Goal: Information Seeking & Learning: Learn about a topic

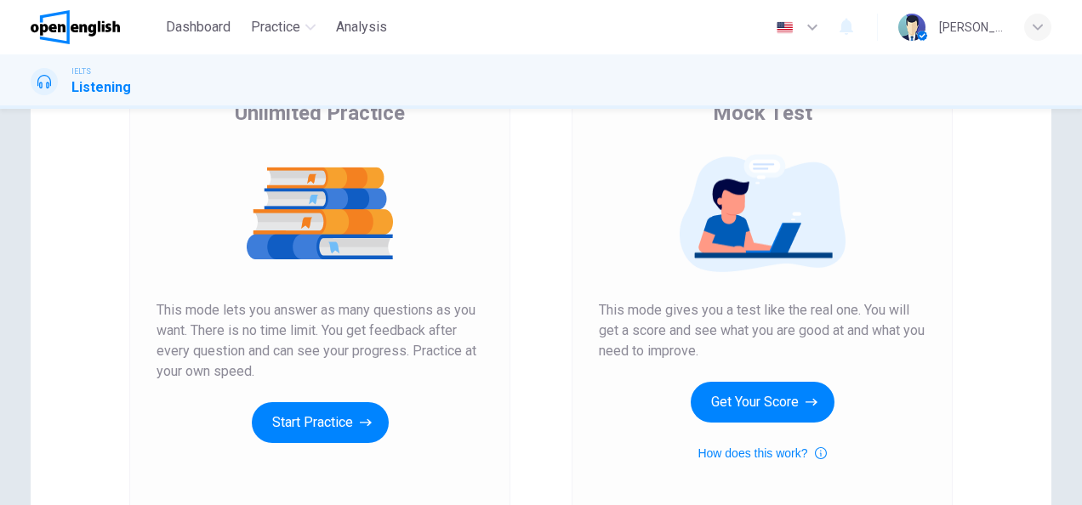
scroll to position [154, 0]
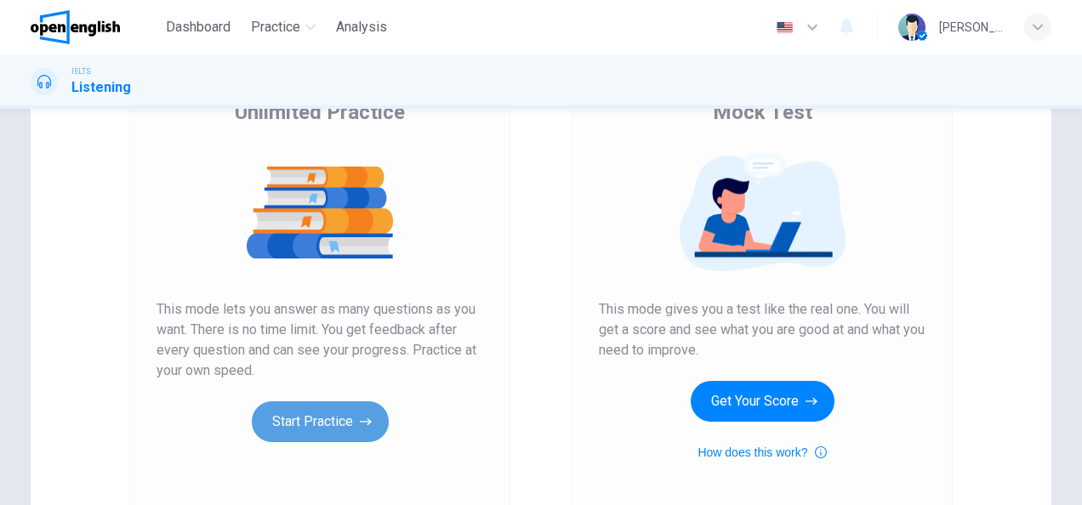
click at [328, 424] on button "Start Practice" at bounding box center [320, 422] width 137 height 41
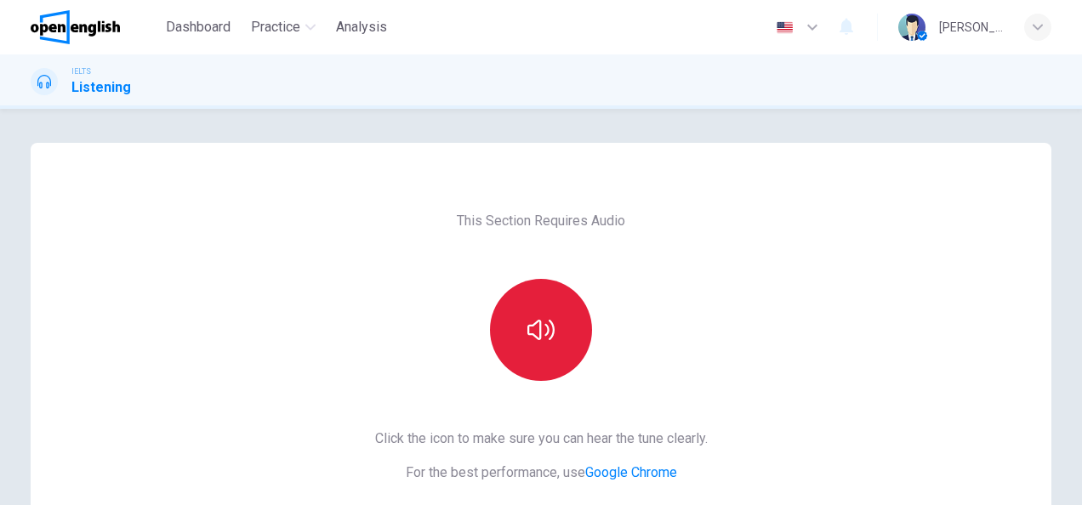
click at [526, 345] on button "button" at bounding box center [541, 330] width 102 height 102
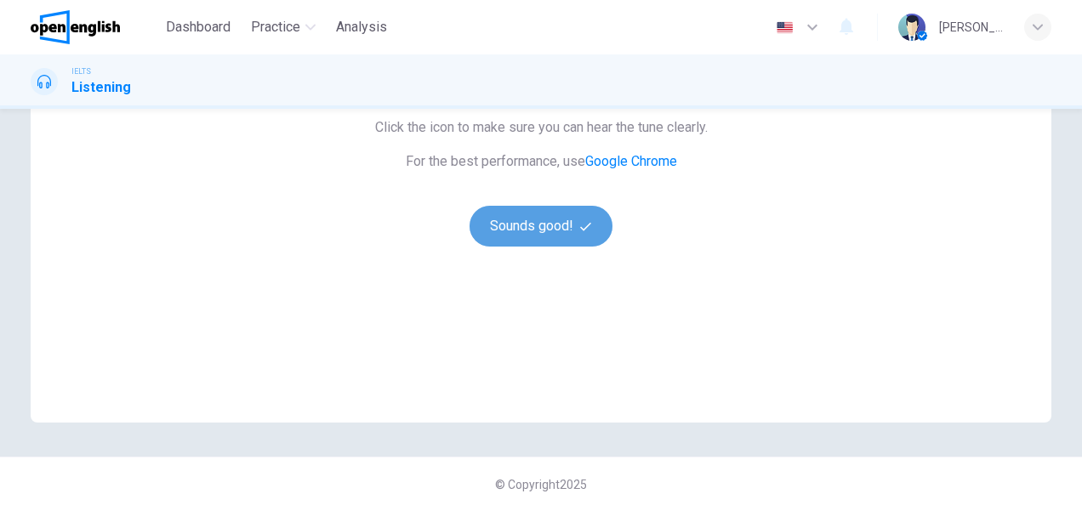
click at [527, 243] on button "Sounds good!" at bounding box center [541, 226] width 143 height 41
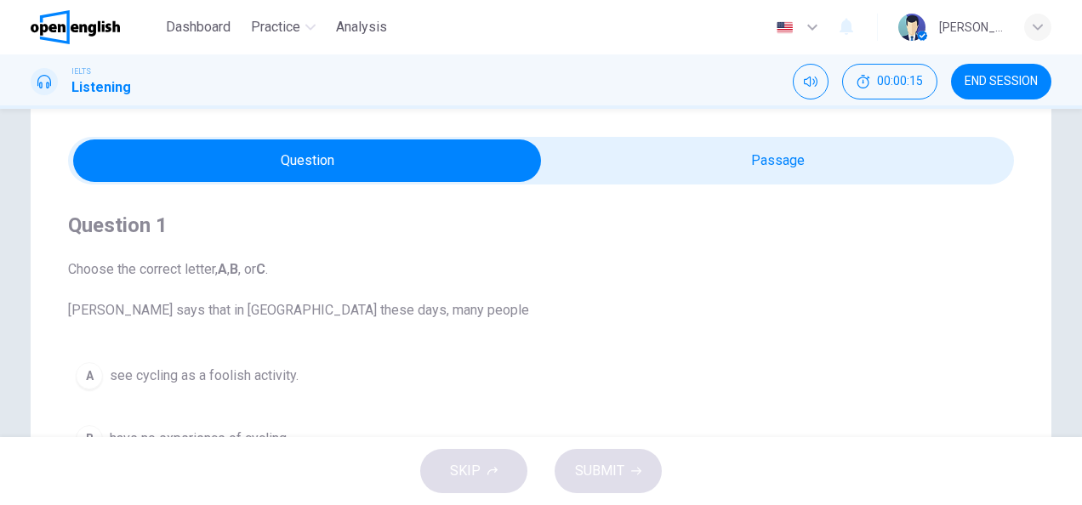
scroll to position [0, 0]
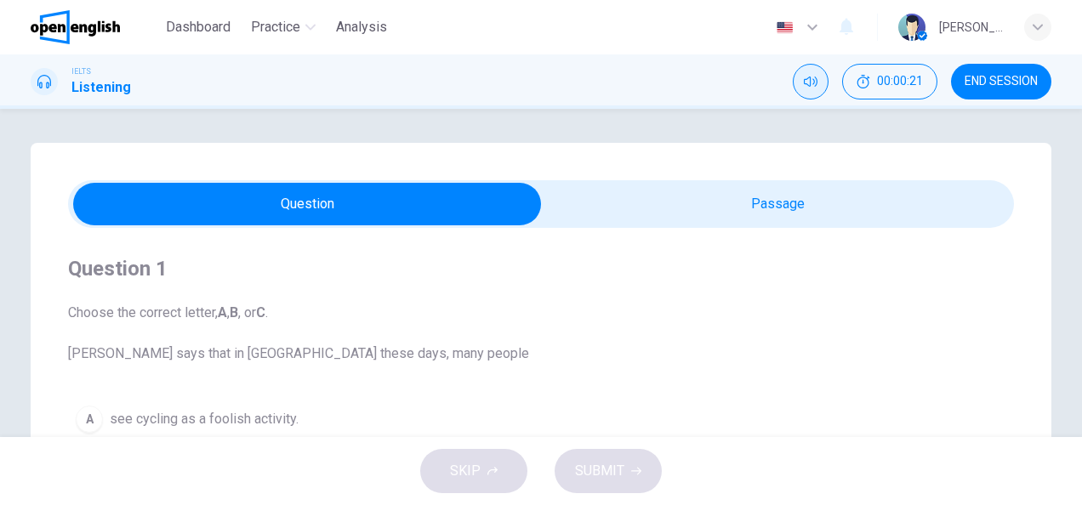
click at [809, 81] on icon "Mute" at bounding box center [811, 82] width 14 height 14
click at [810, 85] on icon "Unmute" at bounding box center [811, 82] width 14 height 10
click at [43, 83] on icon at bounding box center [44, 82] width 14 height 14
click at [84, 83] on h1 "Listening" at bounding box center [101, 87] width 60 height 20
click at [814, 77] on icon "Mute" at bounding box center [811, 82] width 14 height 14
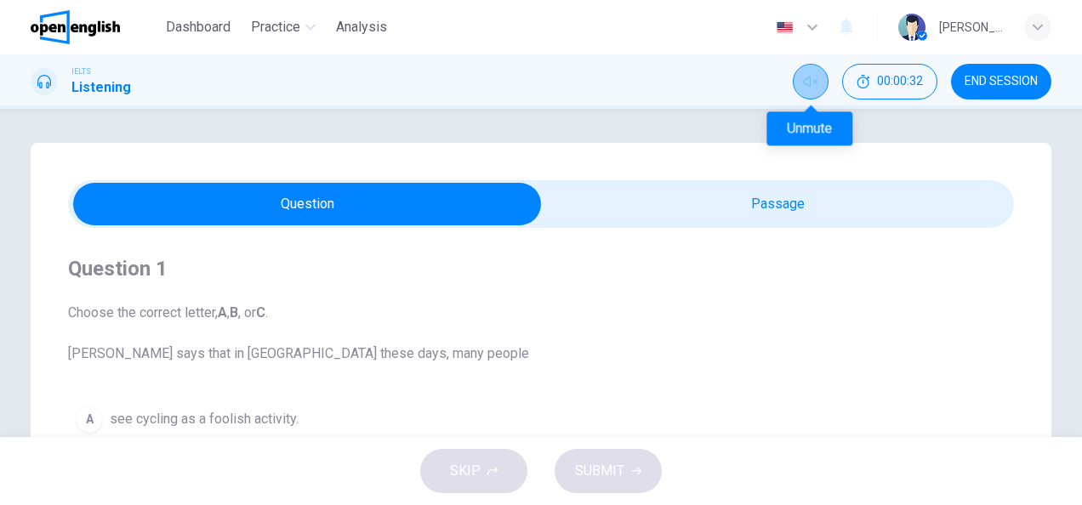
click at [810, 83] on icon "Unmute" at bounding box center [811, 82] width 14 height 14
click at [92, 275] on h4 "Question 1" at bounding box center [541, 268] width 946 height 27
click at [123, 345] on span "Choose the correct letter, A , B , or C . [PERSON_NAME] says that in [GEOGRAPHI…" at bounding box center [541, 333] width 946 height 61
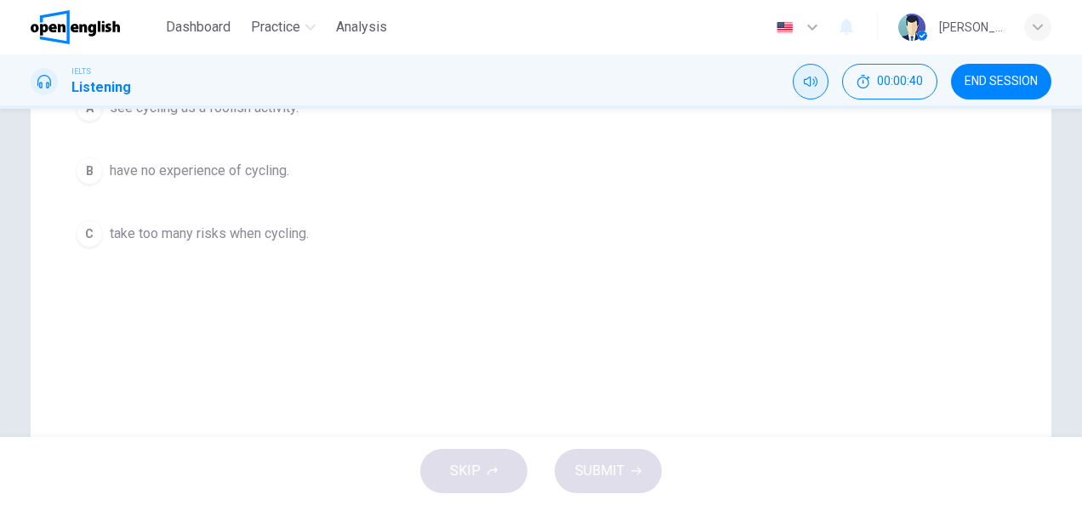
click at [487, 483] on div "SKIP SUBMIT" at bounding box center [541, 471] width 1082 height 68
click at [604, 481] on div "SKIP SUBMIT" at bounding box center [541, 471] width 1082 height 68
click at [105, 221] on button "C take too many risks when cycling." at bounding box center [541, 234] width 946 height 43
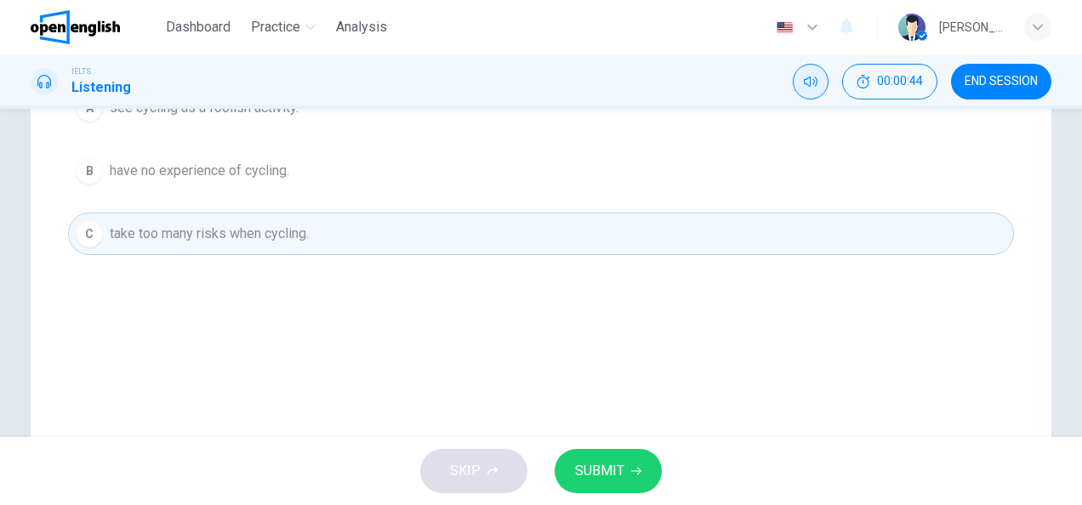
scroll to position [0, 0]
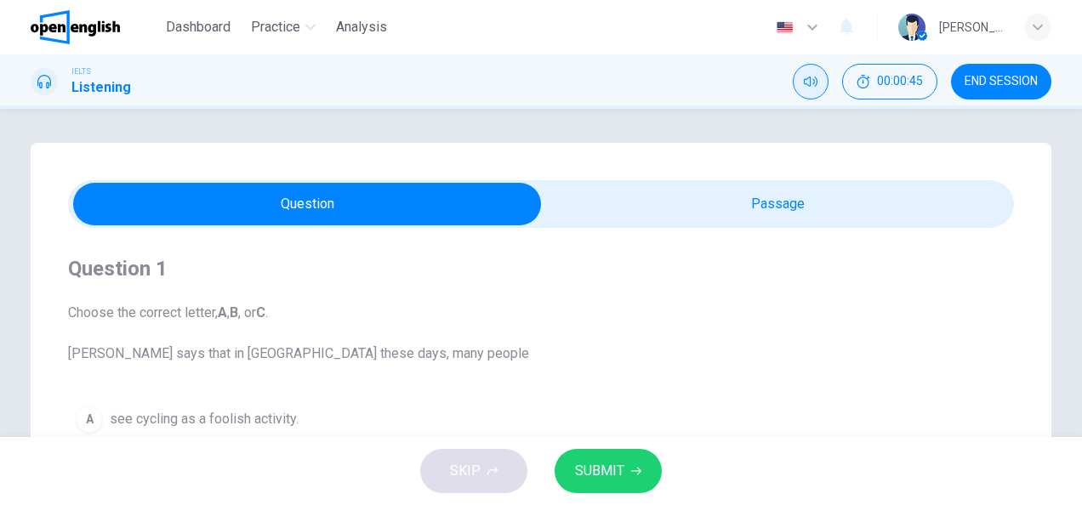
click at [39, 92] on div at bounding box center [44, 81] width 27 height 27
click at [90, 88] on h1 "Listening" at bounding box center [101, 87] width 60 height 20
click at [161, 83] on div "IELTS Listening 00:00:46 END SESSION" at bounding box center [540, 82] width 1075 height 36
click at [812, 78] on icon "Mute" at bounding box center [811, 82] width 14 height 14
click at [809, 83] on icon "Unmute" at bounding box center [811, 82] width 14 height 14
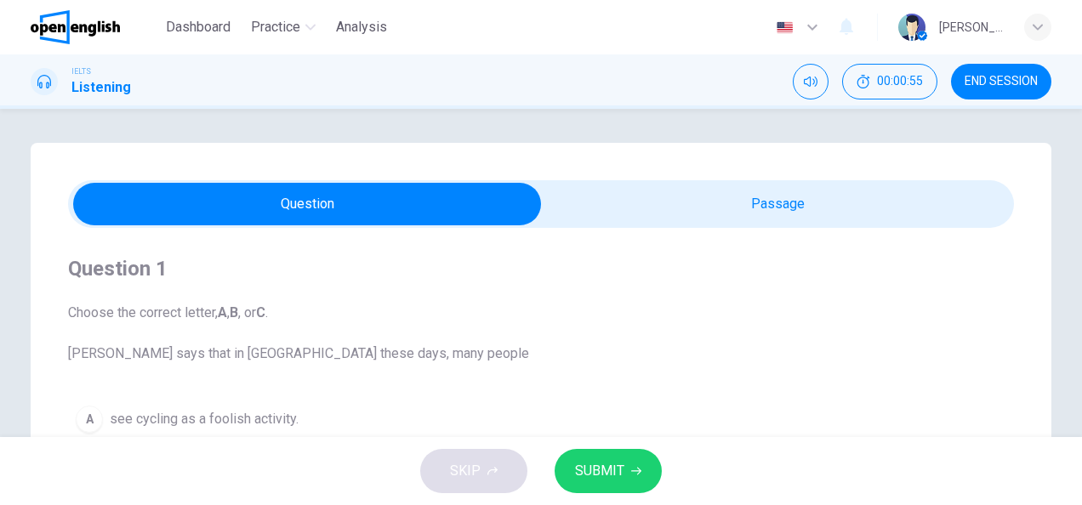
click at [131, 317] on span "Choose the correct letter, A , B , or C . [PERSON_NAME] says that in [GEOGRAPHI…" at bounding box center [541, 333] width 946 height 61
click at [48, 87] on icon at bounding box center [44, 82] width 14 height 14
click at [94, 83] on h1 "Listening" at bounding box center [101, 87] width 60 height 20
click at [66, 91] on div "IELTS Listening" at bounding box center [81, 82] width 100 height 32
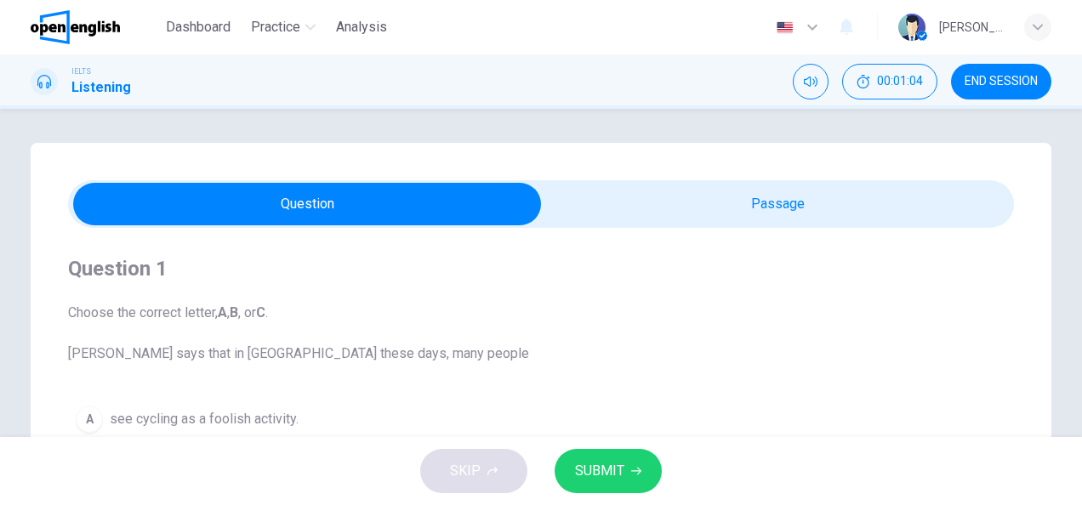
click at [86, 93] on h1 "Listening" at bounding box center [101, 87] width 60 height 20
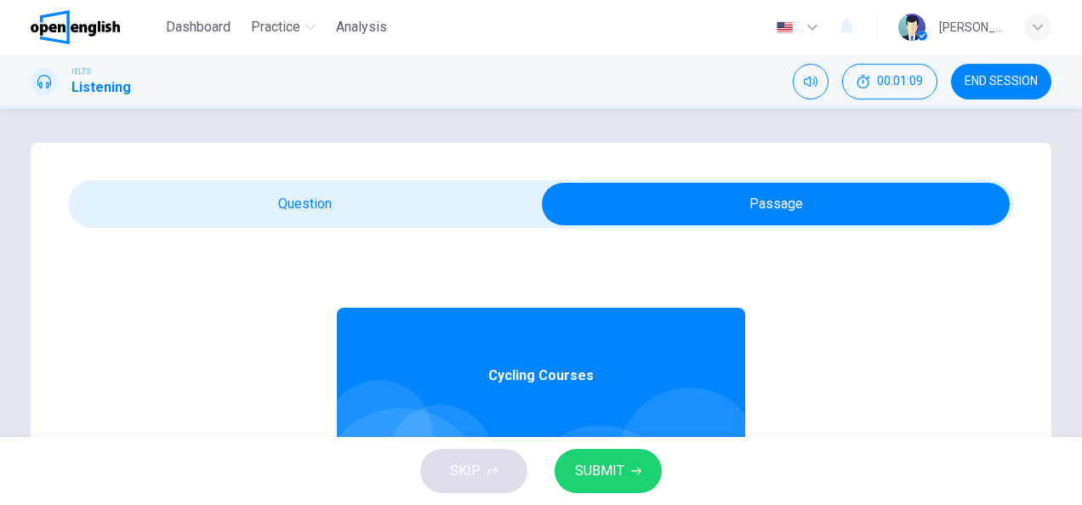
click at [555, 374] on span "Cycling Courses" at bounding box center [540, 376] width 105 height 20
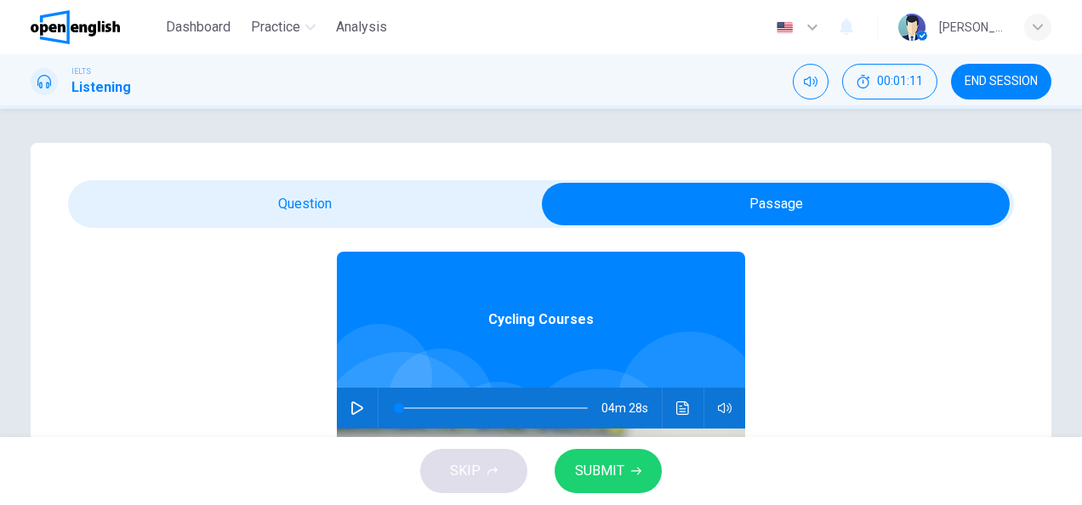
scroll to position [95, 0]
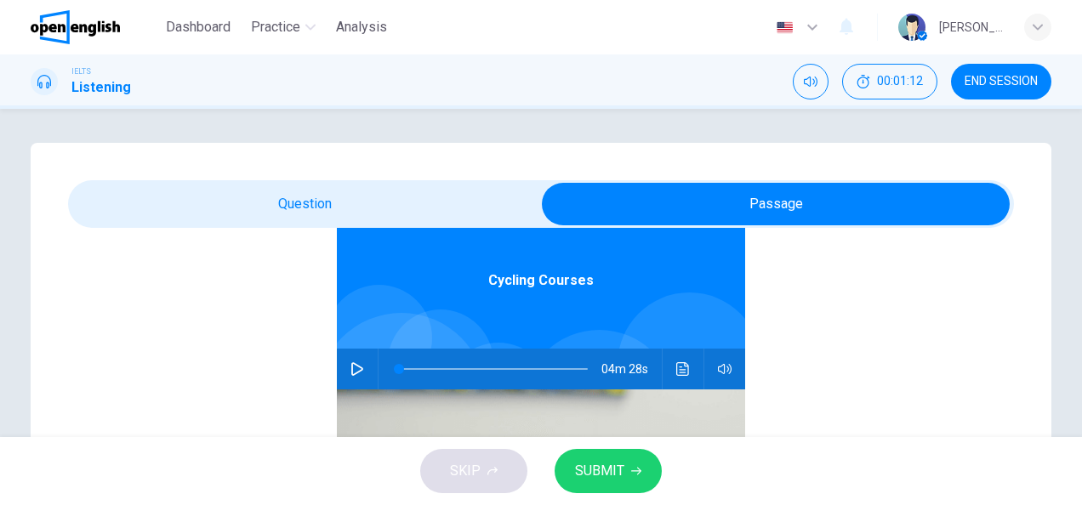
click at [350, 368] on icon "button" at bounding box center [357, 369] width 14 height 14
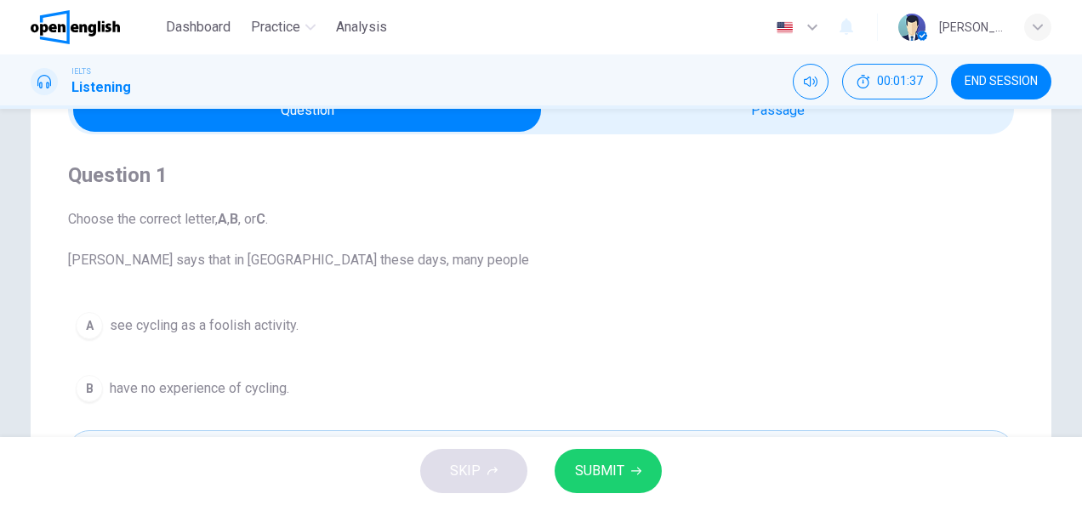
scroll to position [145, 0]
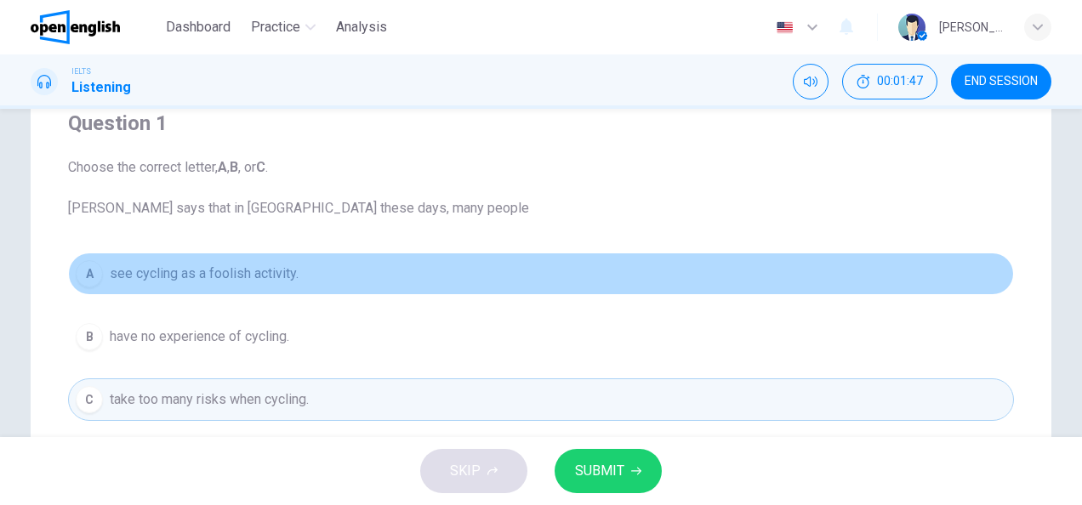
drag, startPoint x: 335, startPoint y: 274, endPoint x: 151, endPoint y: 274, distance: 184.6
click at [151, 274] on button "A see cycling as a foolish activity." at bounding box center [541, 274] width 946 height 43
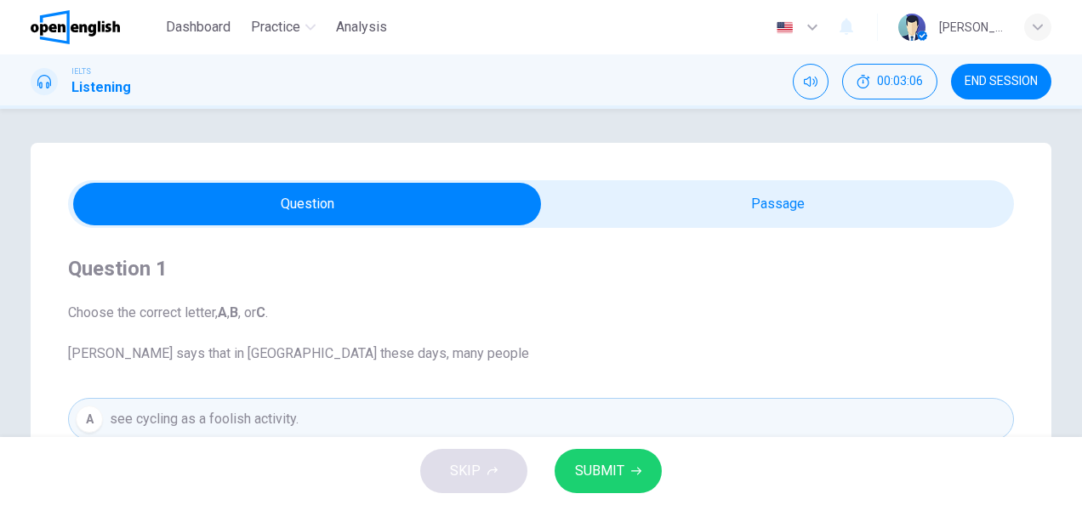
scroll to position [311, 0]
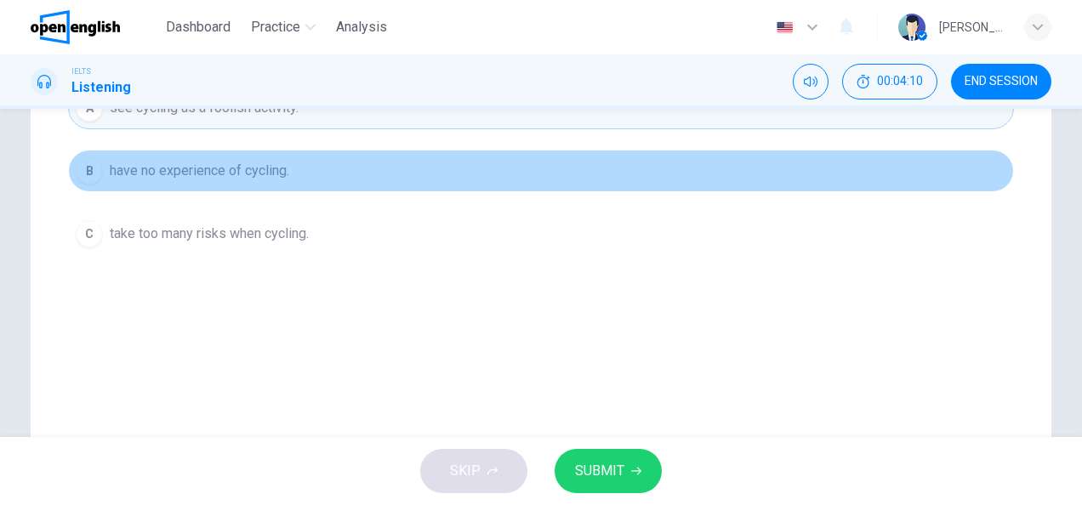
click at [213, 170] on span "have no experience of cycling." at bounding box center [199, 171] width 179 height 20
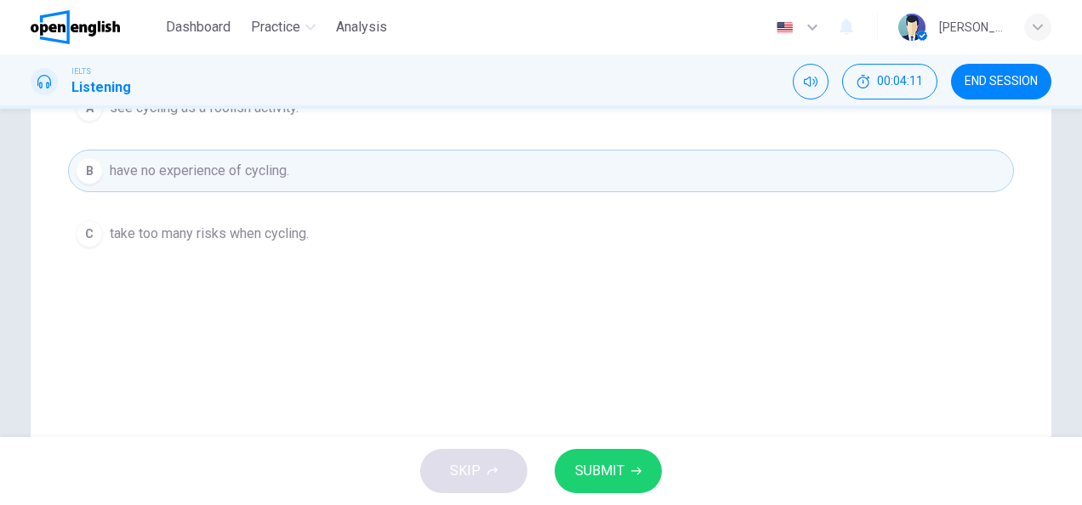
click at [618, 473] on span "SUBMIT" at bounding box center [599, 471] width 49 height 24
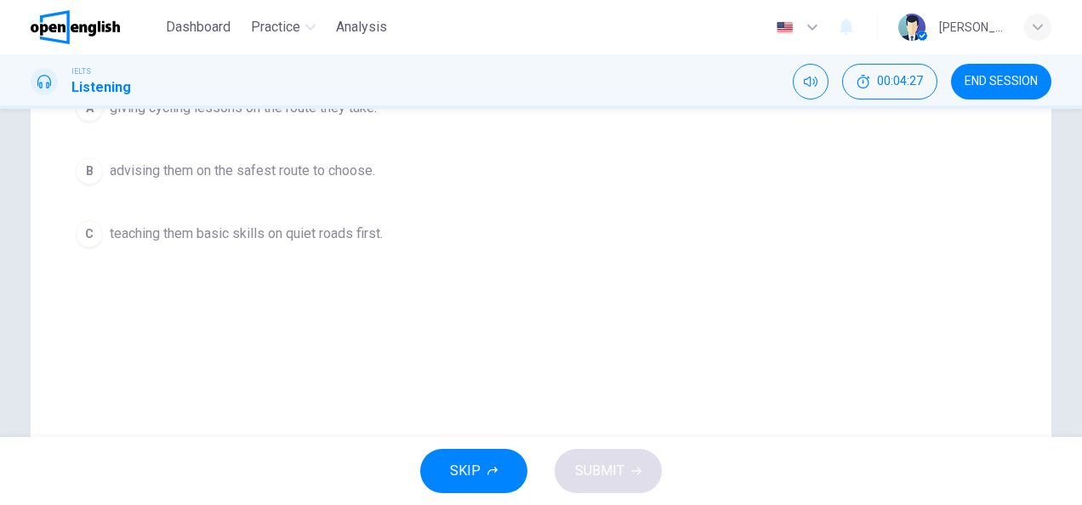
click at [185, 232] on span "teaching them basic skills on quiet roads first." at bounding box center [246, 234] width 273 height 20
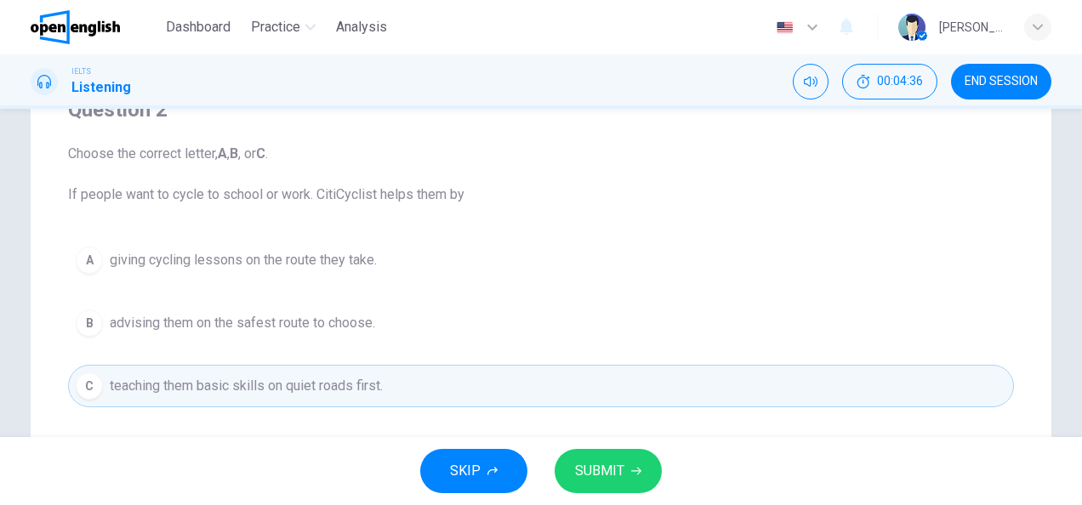
scroll to position [161, 0]
click at [626, 474] on button "SUBMIT" at bounding box center [608, 471] width 107 height 44
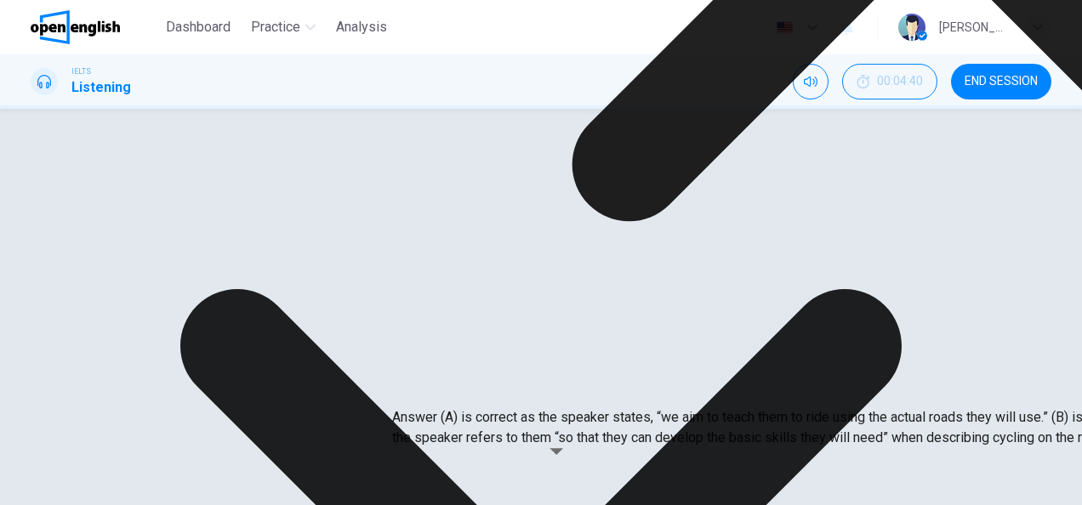
click at [417, 265] on div "A giving cycling lessons on the route they take. B advising them on the safest …" at bounding box center [541, 303] width 946 height 133
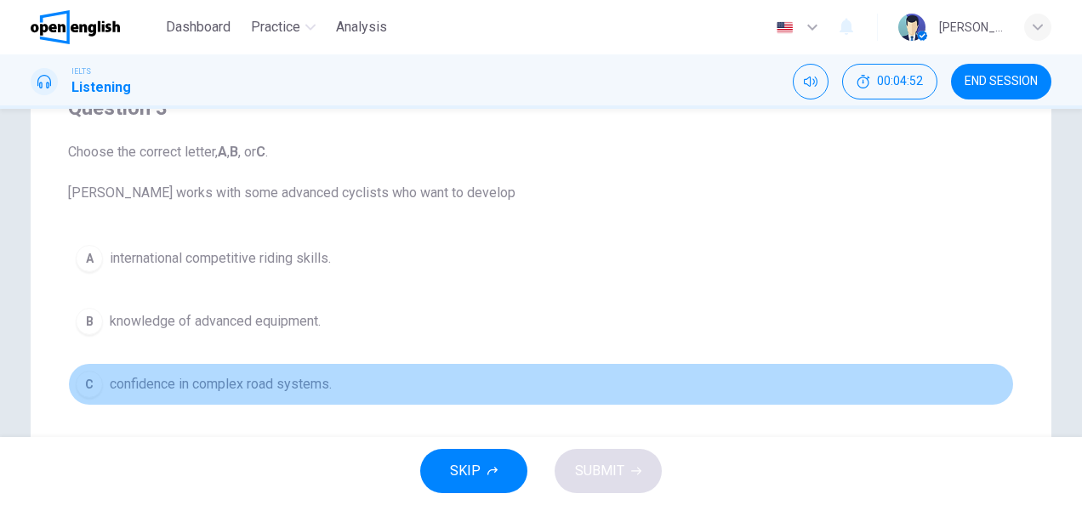
click at [240, 387] on span "confidence in complex road systems." at bounding box center [221, 384] width 222 height 20
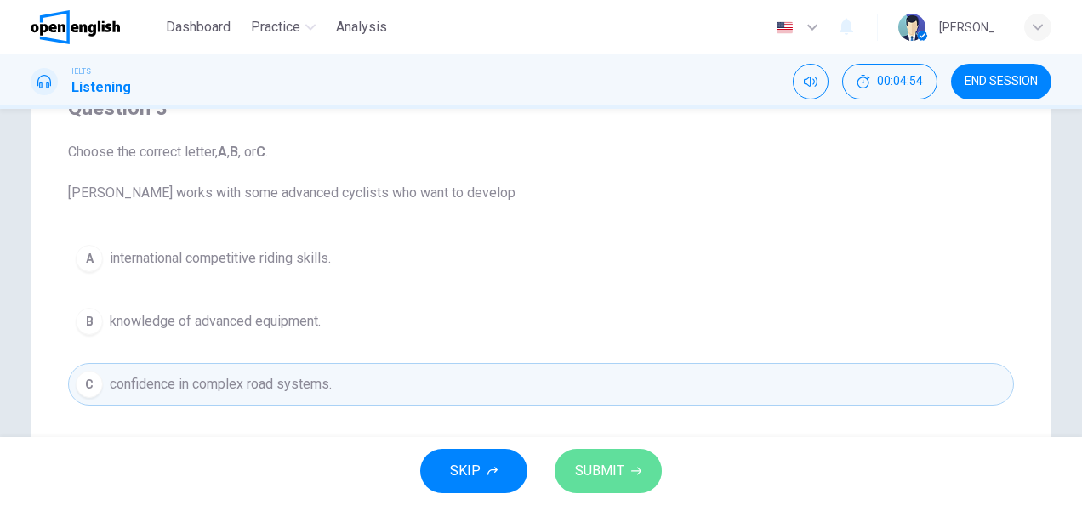
click at [606, 466] on span "SUBMIT" at bounding box center [599, 471] width 49 height 24
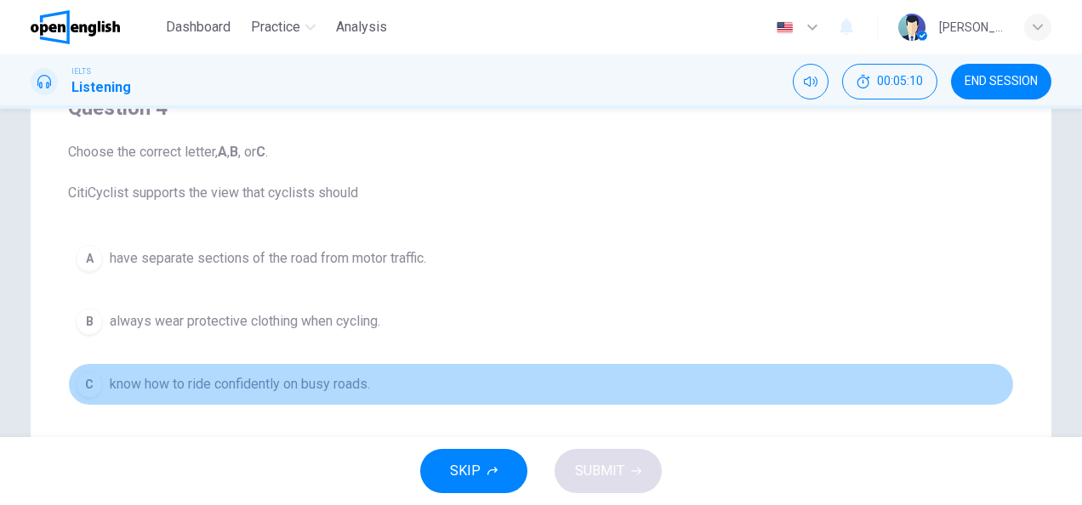
click at [86, 378] on div "C" at bounding box center [89, 384] width 27 height 27
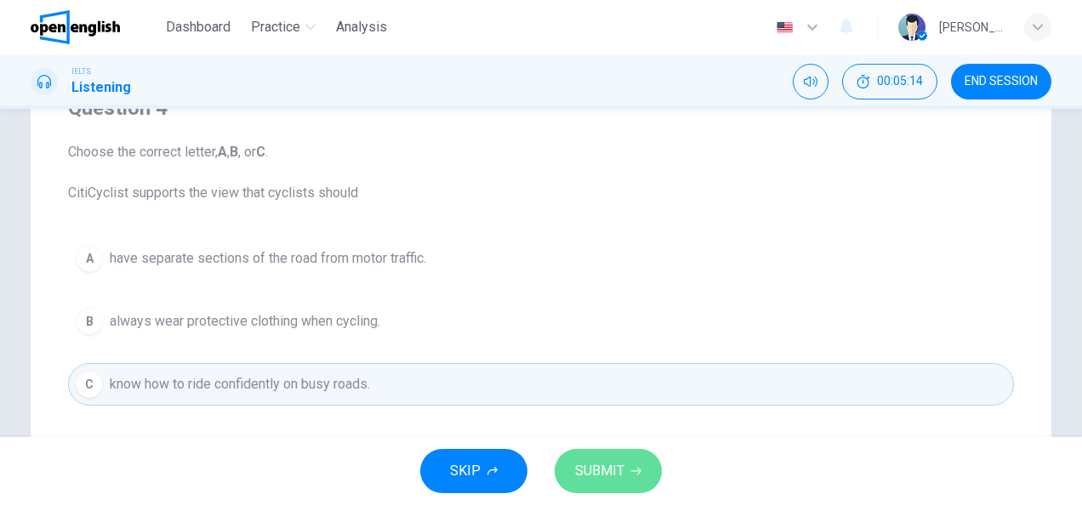
click at [613, 476] on span "SUBMIT" at bounding box center [599, 471] width 49 height 24
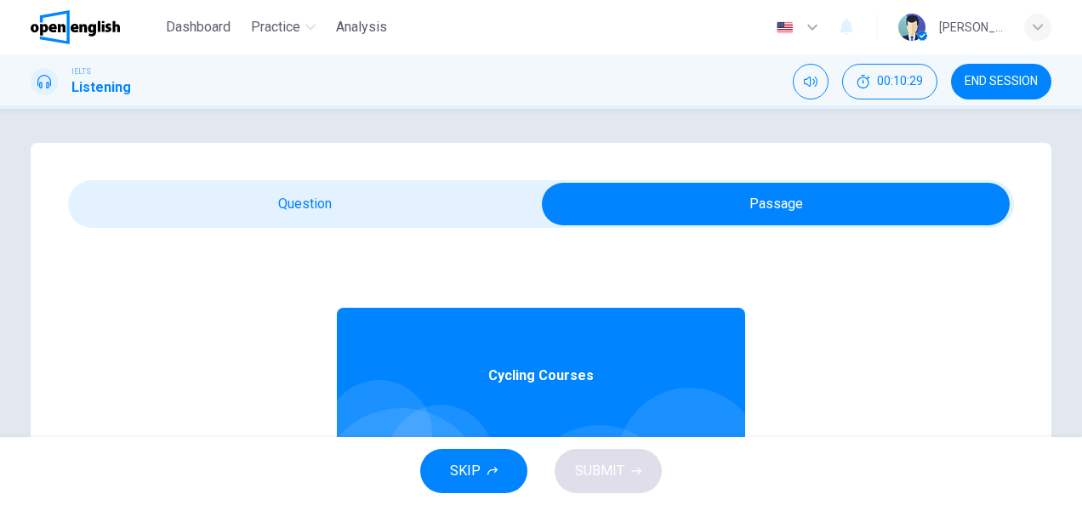
scroll to position [95, 0]
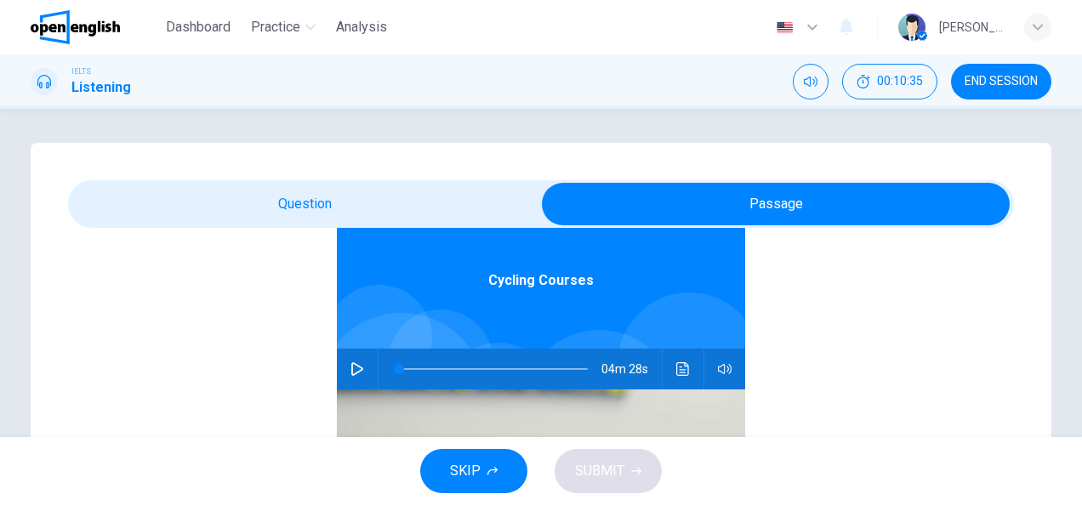
click at [351, 372] on icon "button" at bounding box center [357, 369] width 12 height 14
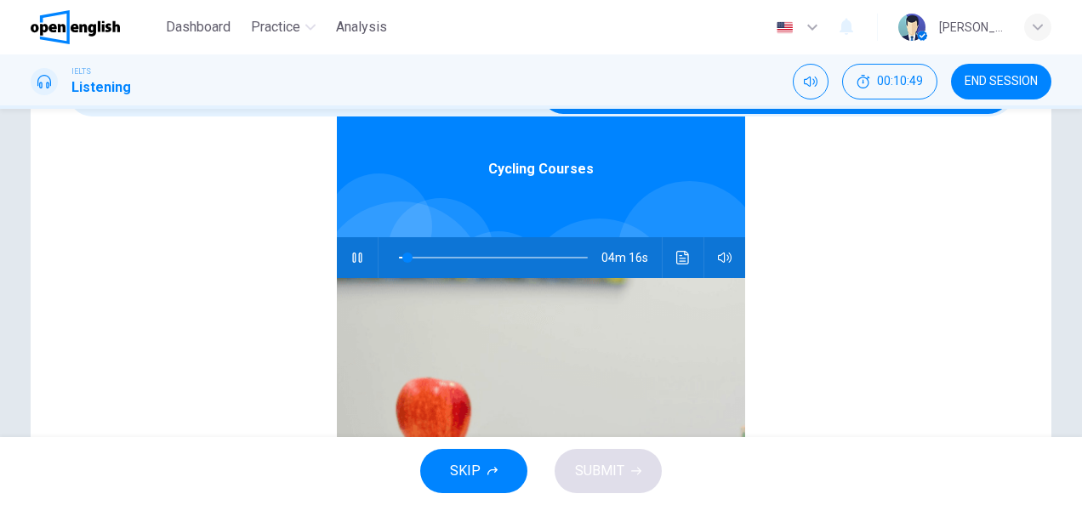
scroll to position [0, 0]
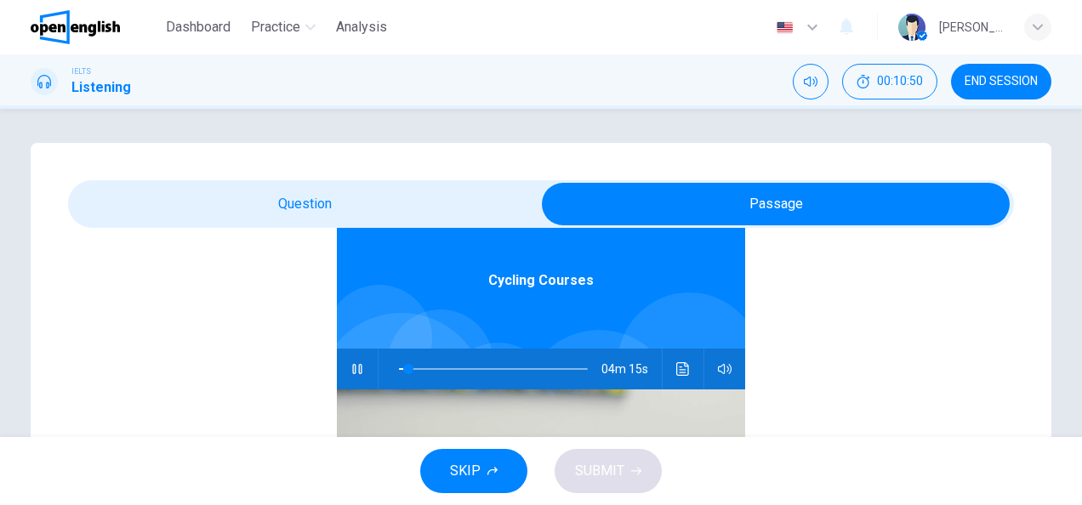
type input "*"
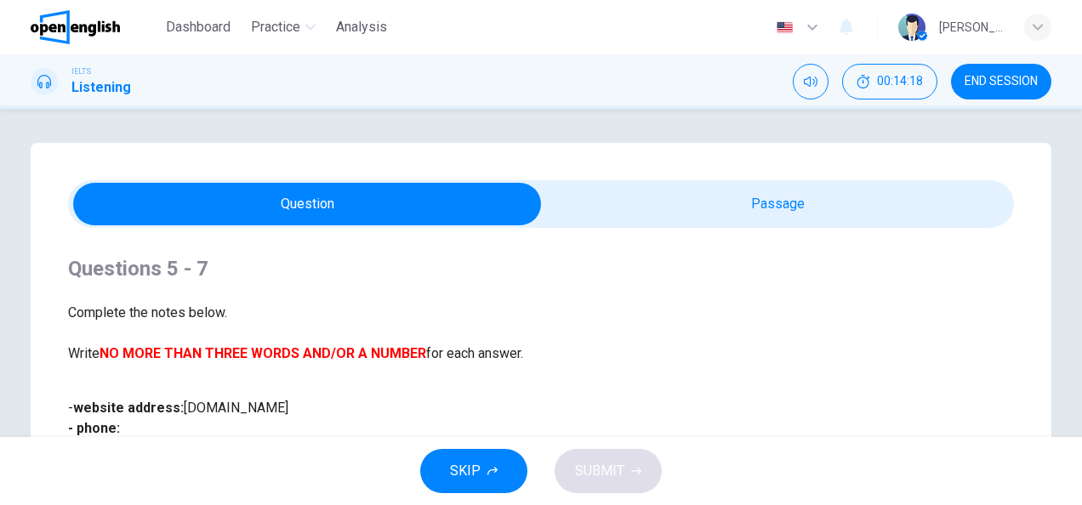
scroll to position [311, 0]
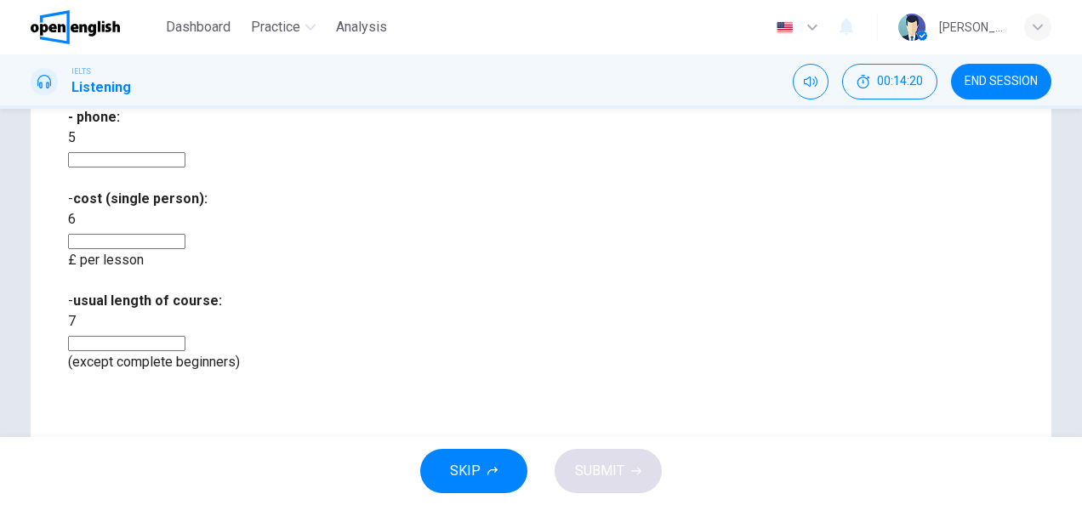
click at [185, 152] on input at bounding box center [126, 159] width 117 height 15
drag, startPoint x: 296, startPoint y: 128, endPoint x: 129, endPoint y: 141, distance: 167.2
click at [129, 141] on div "- website address: [DOMAIN_NAME] - phone: 5 *** - cost (single person): 6 £ per…" at bounding box center [541, 230] width 946 height 286
type input "***"
click at [185, 234] on input at bounding box center [126, 241] width 117 height 15
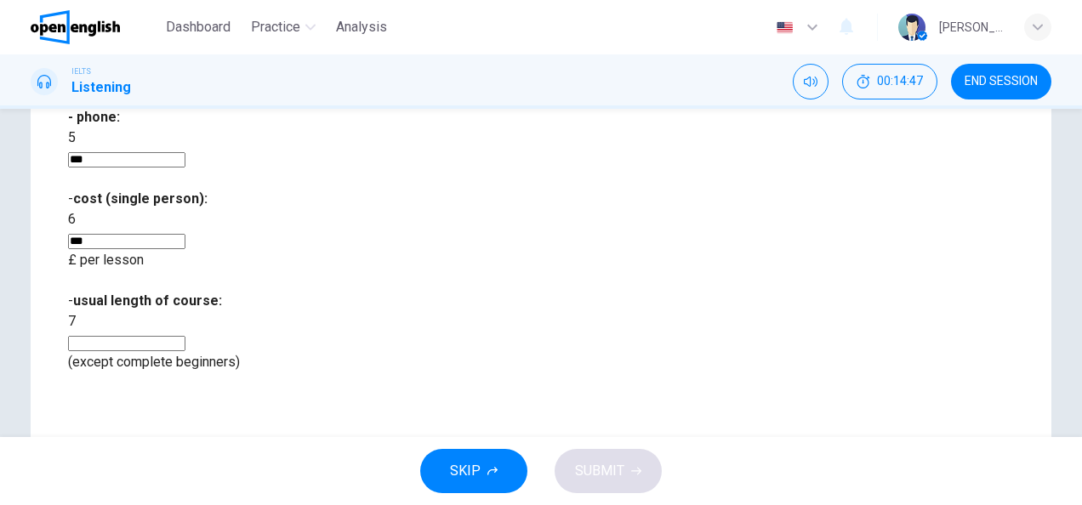
type input "***"
click at [185, 336] on input at bounding box center [126, 343] width 117 height 15
type input "*"
click at [619, 464] on span "SUBMIT" at bounding box center [599, 471] width 49 height 24
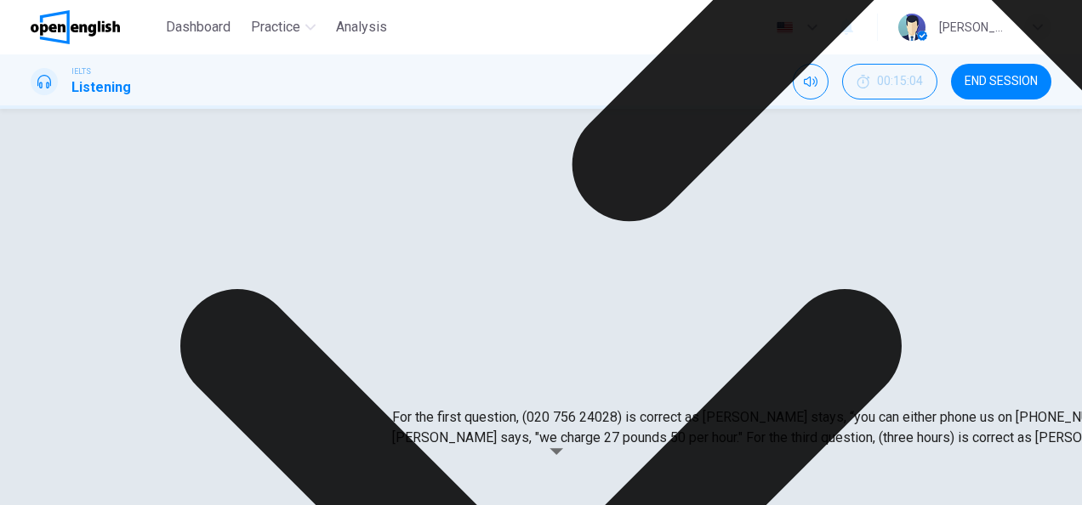
click at [553, 407] on p "For the first question, (020 756 24028) is correct as [PERSON_NAME] stays, “you…" at bounding box center [933, 427] width 1082 height 41
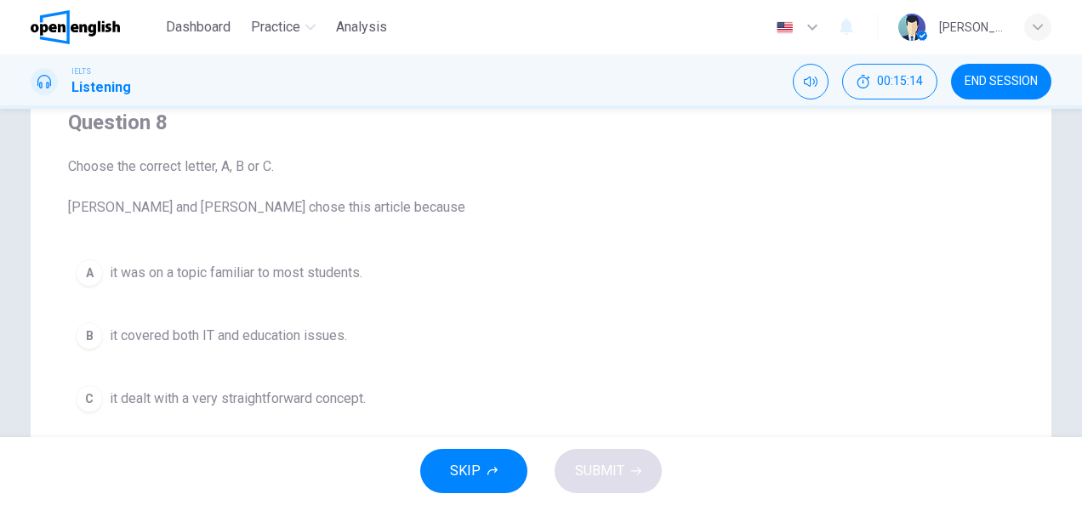
scroll to position [165, 0]
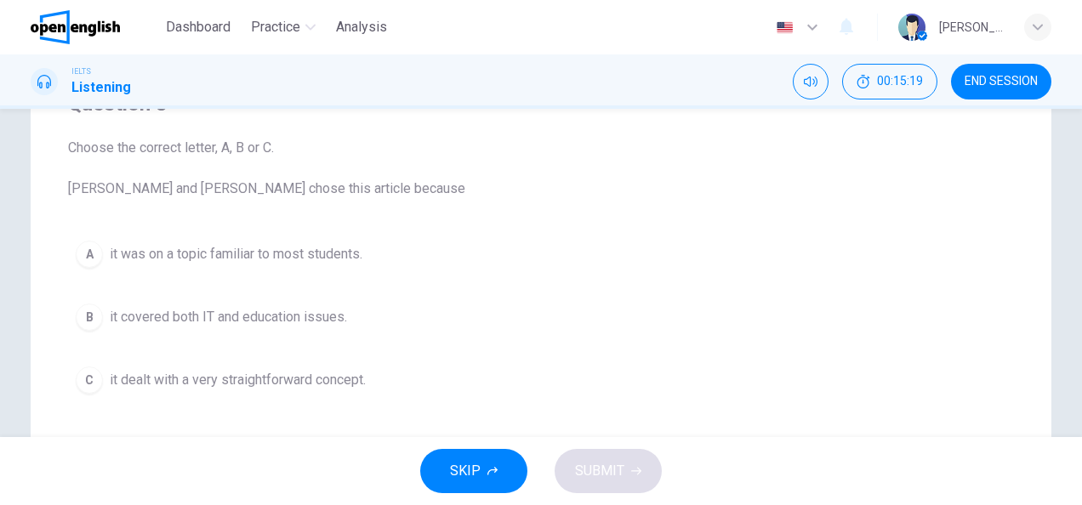
click at [76, 253] on div "A" at bounding box center [89, 254] width 27 height 27
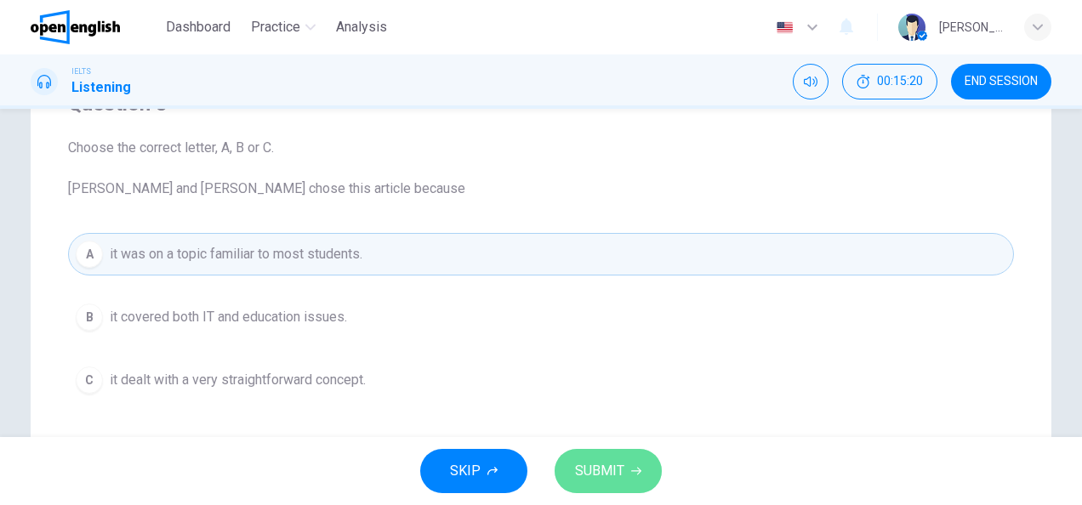
click at [613, 468] on span "SUBMIT" at bounding box center [599, 471] width 49 height 24
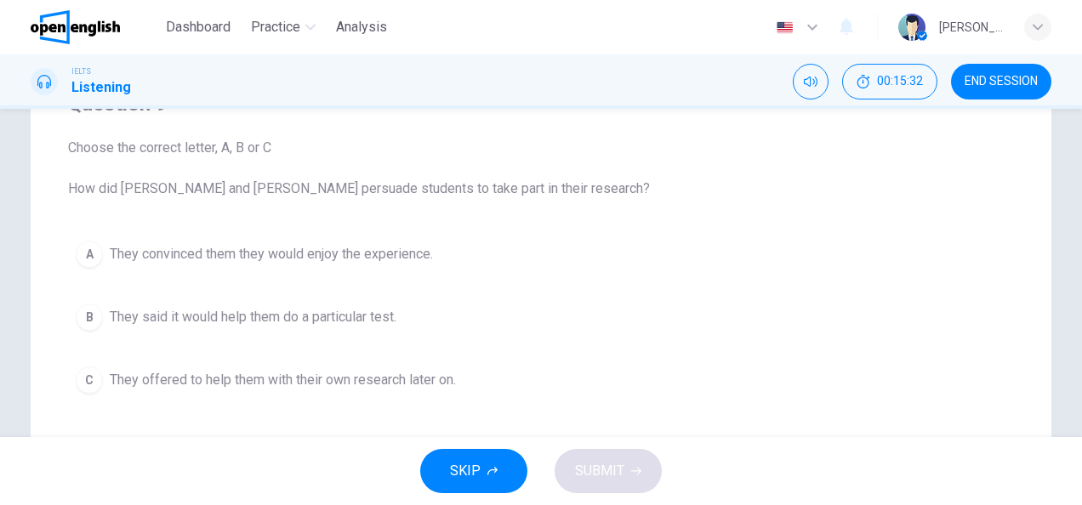
click at [93, 254] on div "A" at bounding box center [89, 254] width 27 height 27
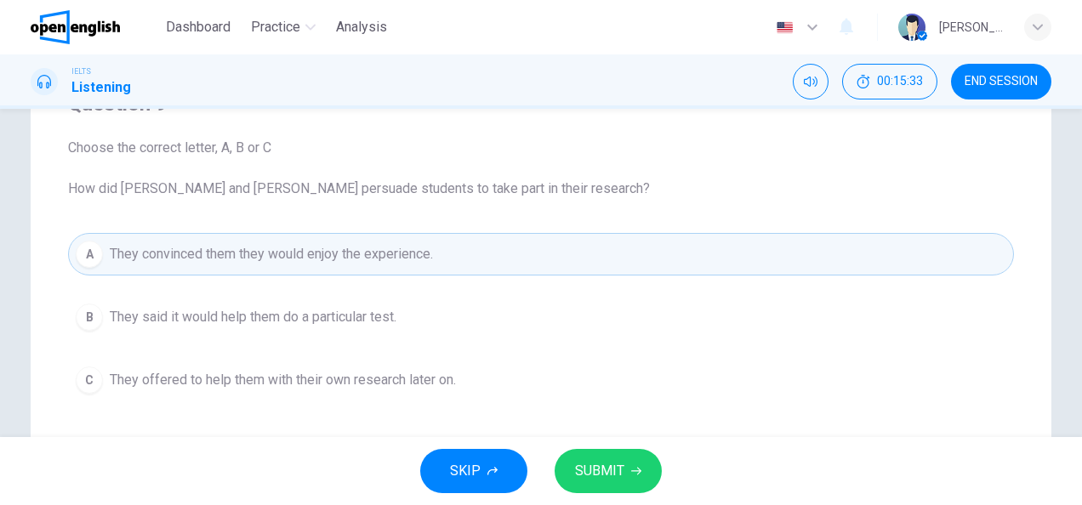
click at [574, 466] on button "SUBMIT" at bounding box center [608, 471] width 107 height 44
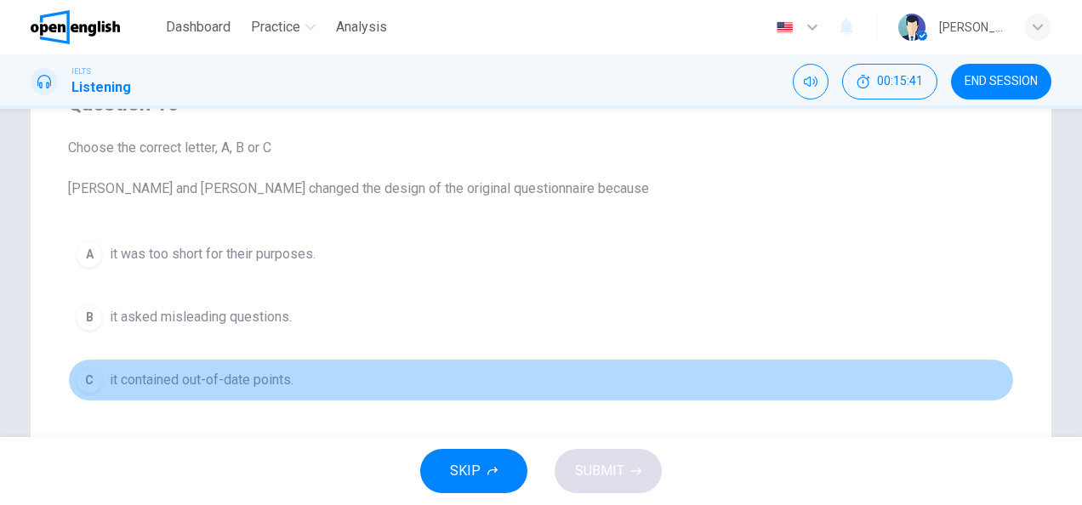
click at [82, 380] on div "C" at bounding box center [89, 380] width 27 height 27
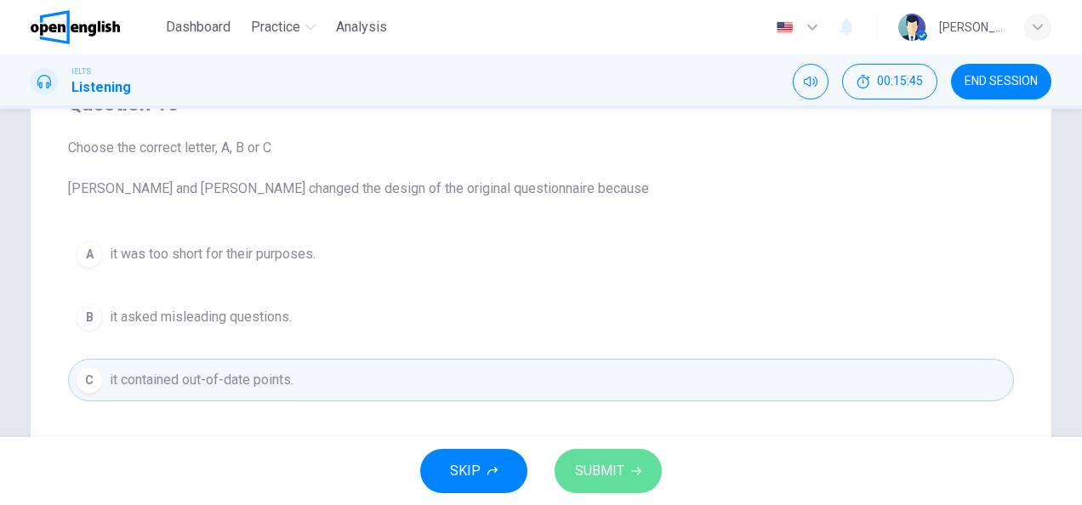
click at [624, 471] on button "SUBMIT" at bounding box center [608, 471] width 107 height 44
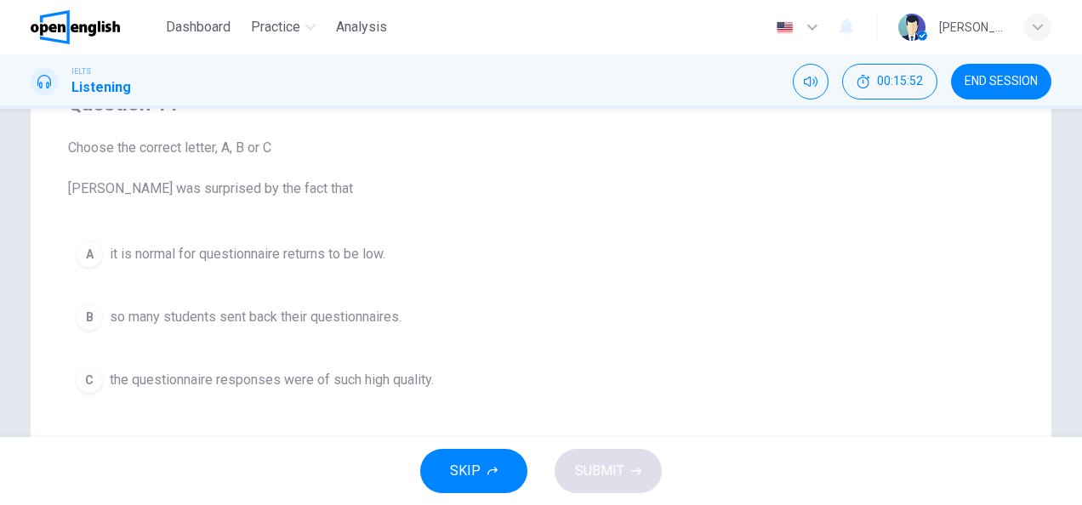
click at [77, 379] on div "C" at bounding box center [89, 380] width 27 height 27
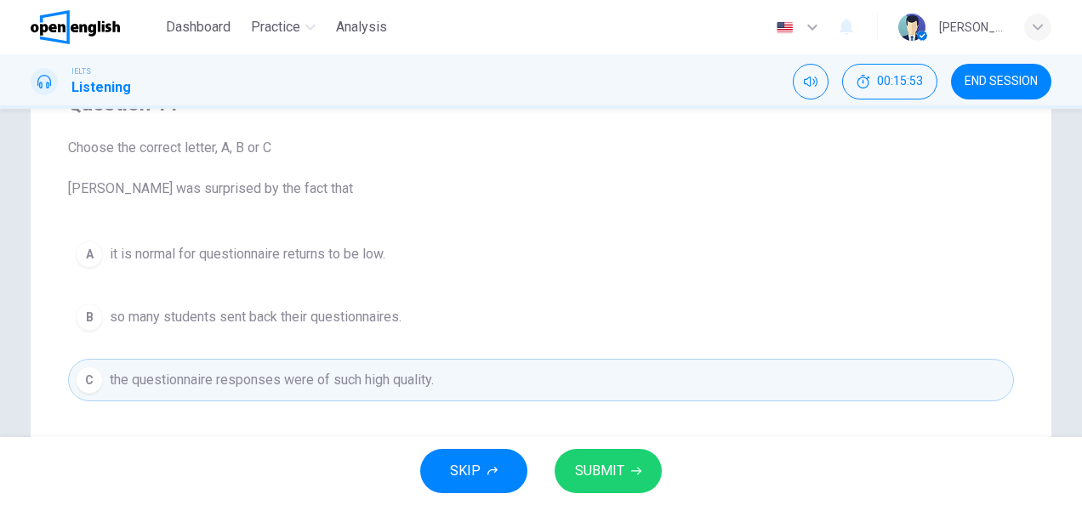
click at [623, 476] on span "SUBMIT" at bounding box center [599, 471] width 49 height 24
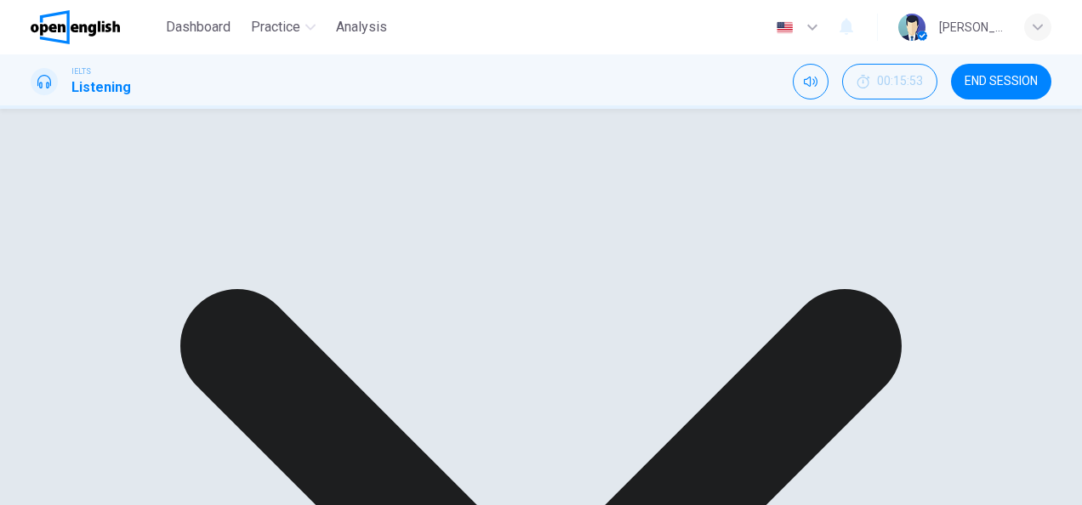
scroll to position [174, 0]
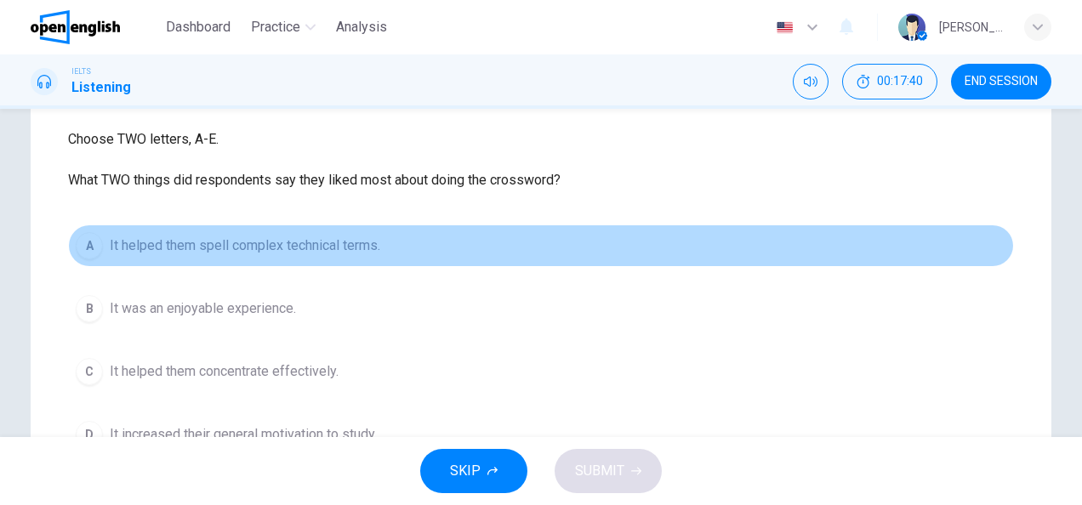
click at [88, 254] on div "A" at bounding box center [89, 245] width 27 height 27
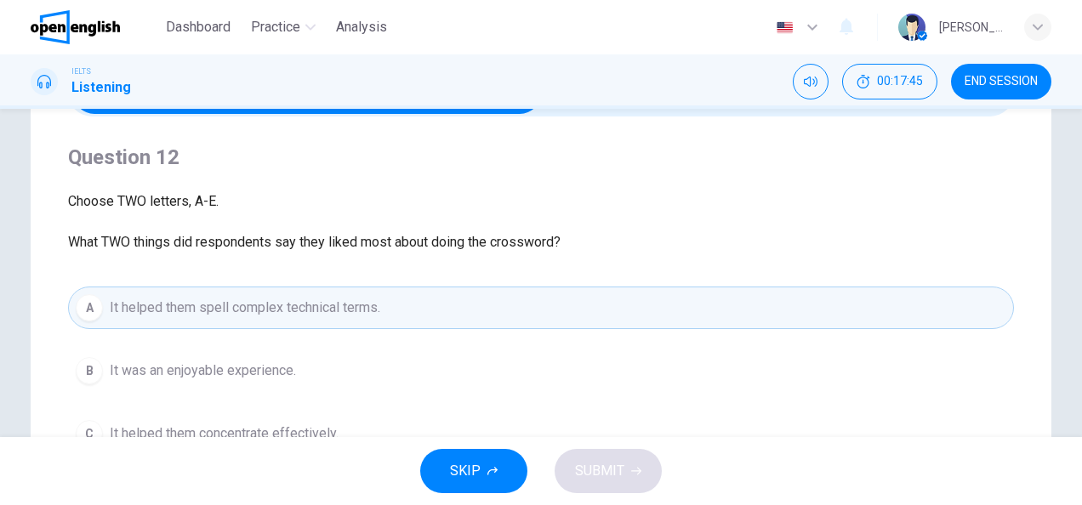
scroll to position [424, 0]
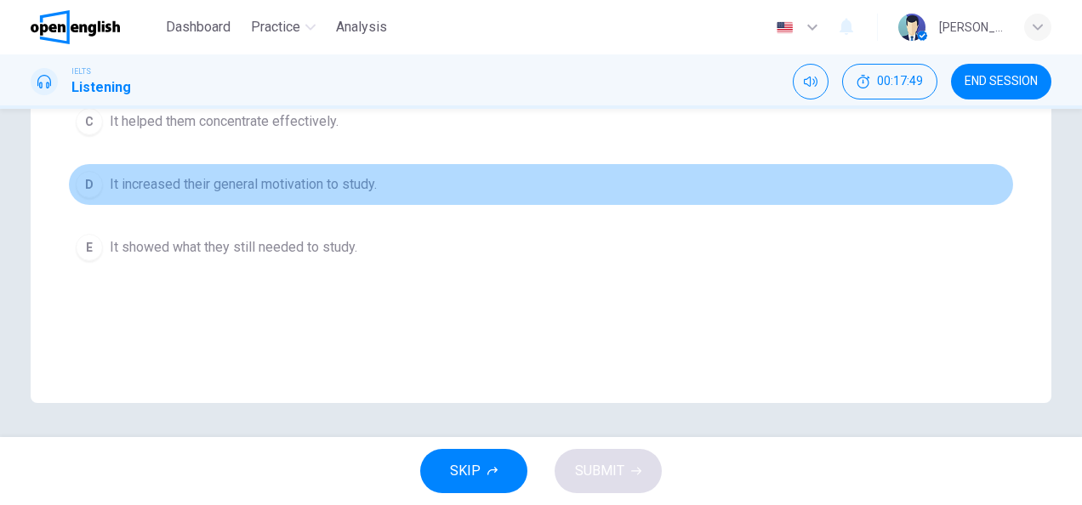
click at [311, 191] on span "It increased their general motivation to study." at bounding box center [243, 184] width 267 height 20
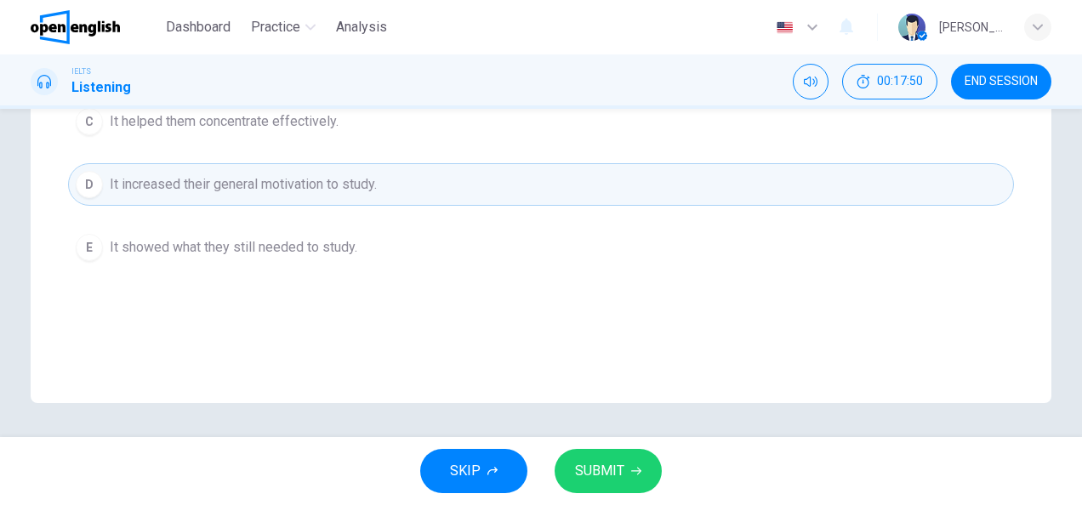
click at [631, 476] on button "SUBMIT" at bounding box center [608, 471] width 107 height 44
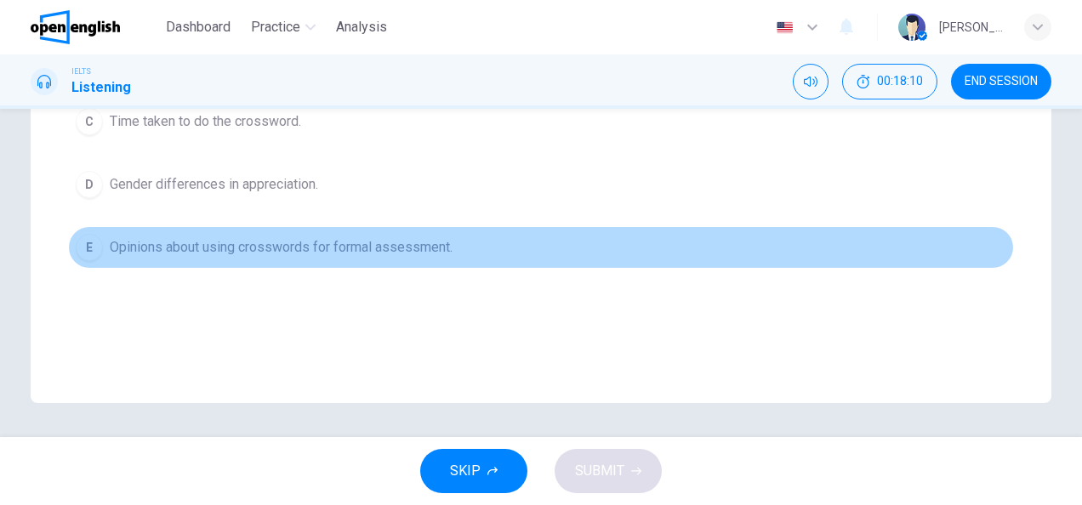
click at [86, 247] on div "E" at bounding box center [89, 247] width 27 height 27
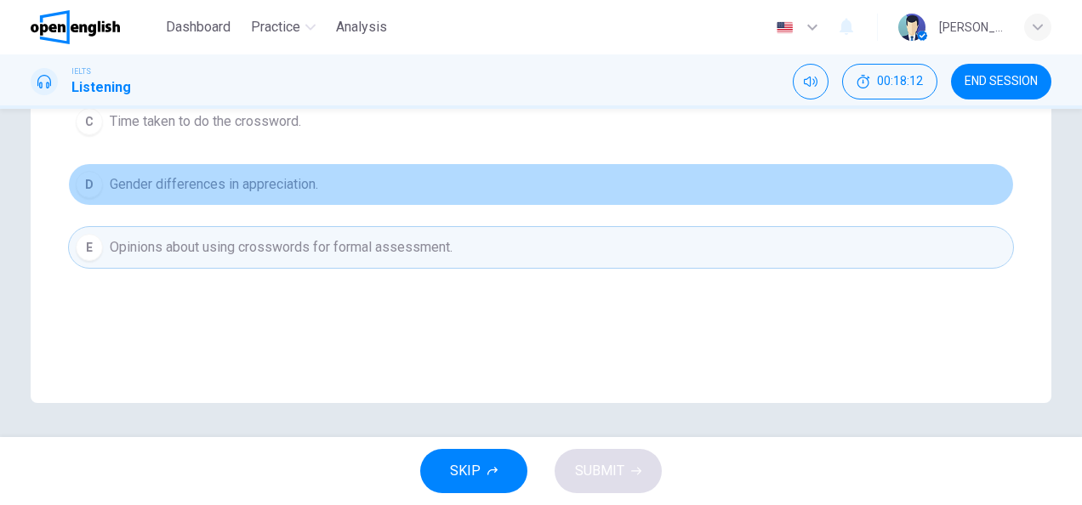
click at [95, 185] on div "D" at bounding box center [89, 184] width 27 height 27
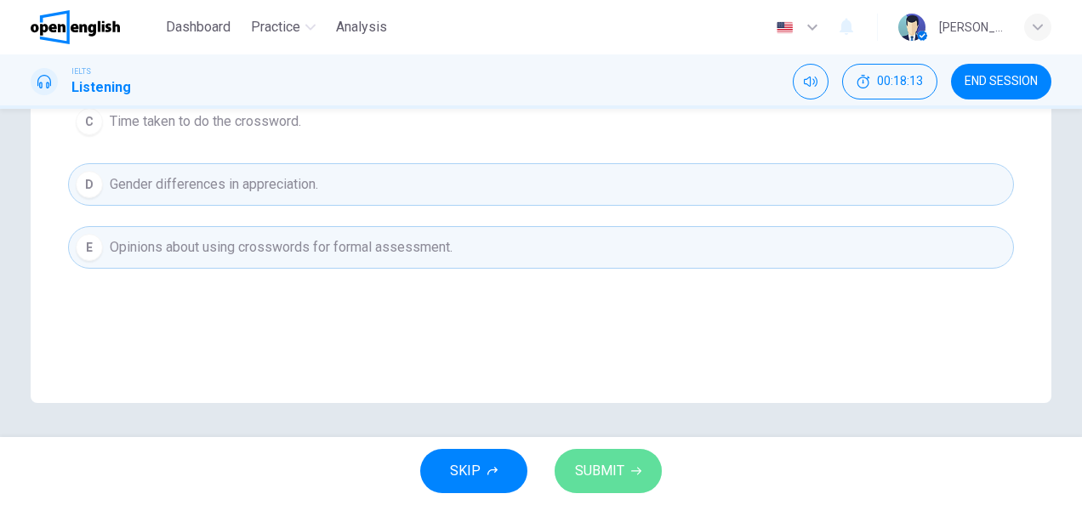
click at [606, 468] on span "SUBMIT" at bounding box center [599, 471] width 49 height 24
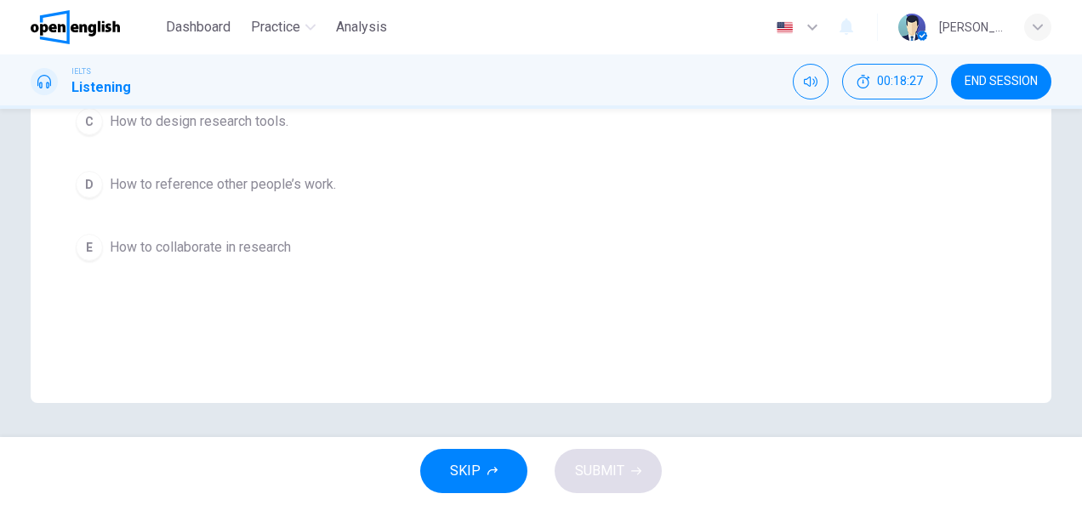
scroll to position [111, 0]
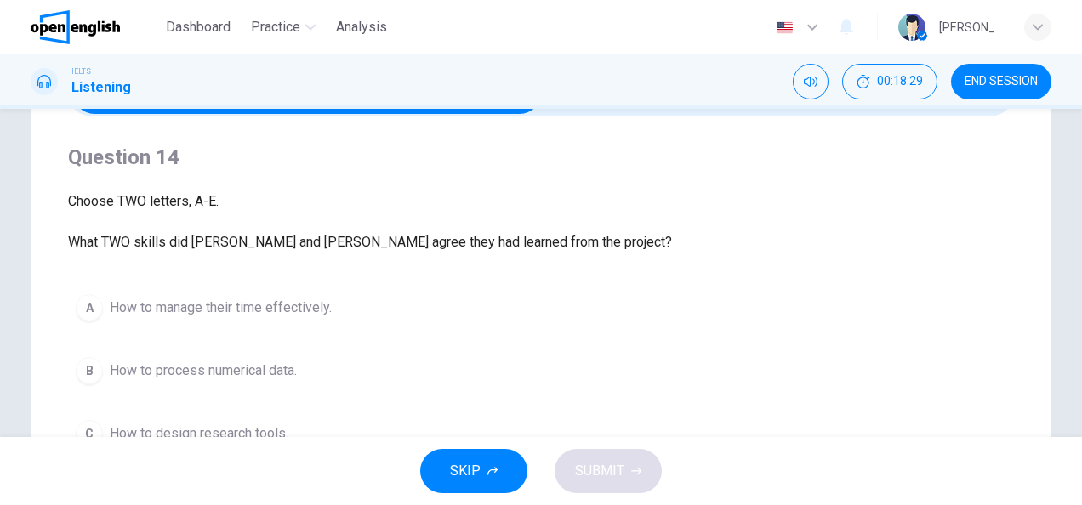
click at [82, 376] on div "B" at bounding box center [89, 370] width 27 height 27
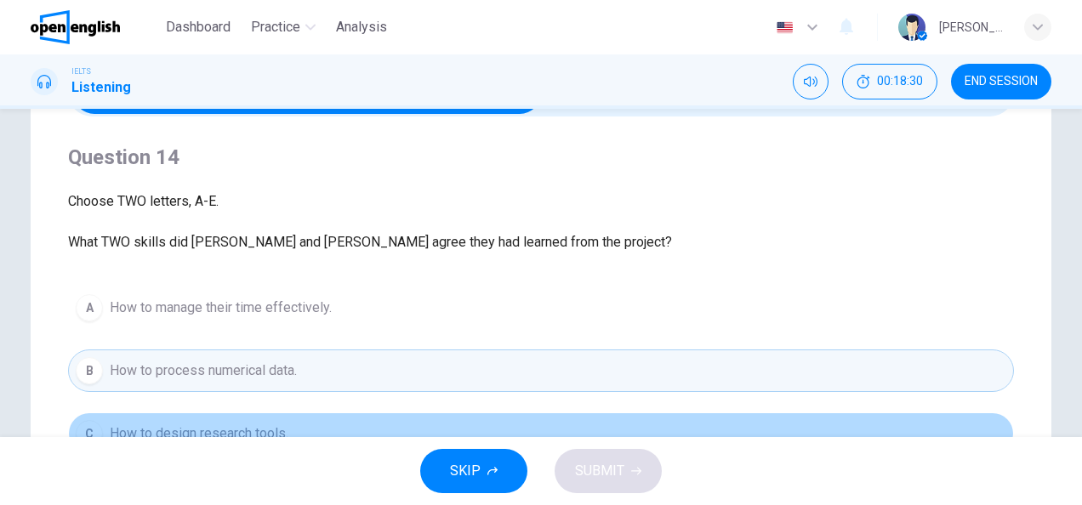
click at [92, 425] on div "C" at bounding box center [89, 433] width 27 height 27
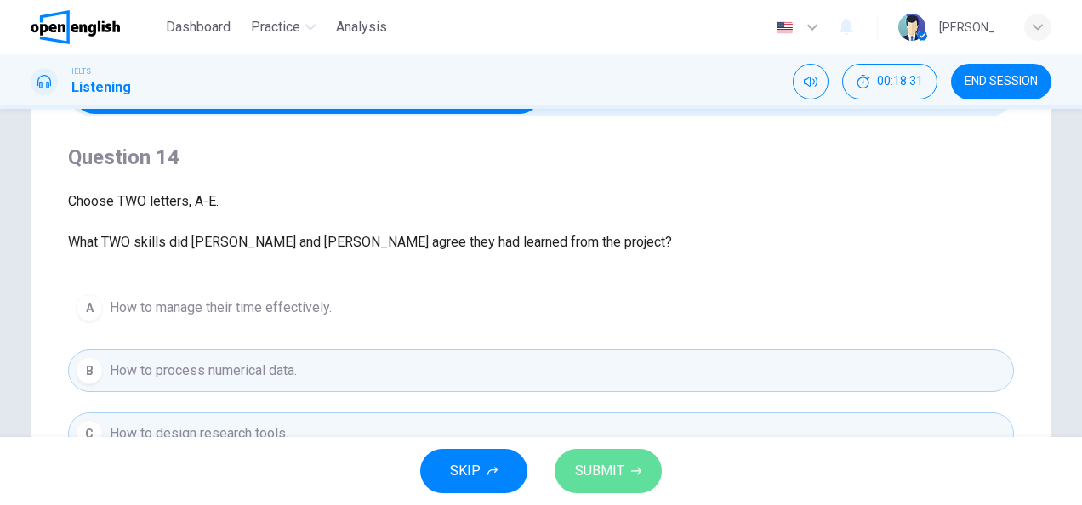
click at [626, 463] on button "SUBMIT" at bounding box center [608, 471] width 107 height 44
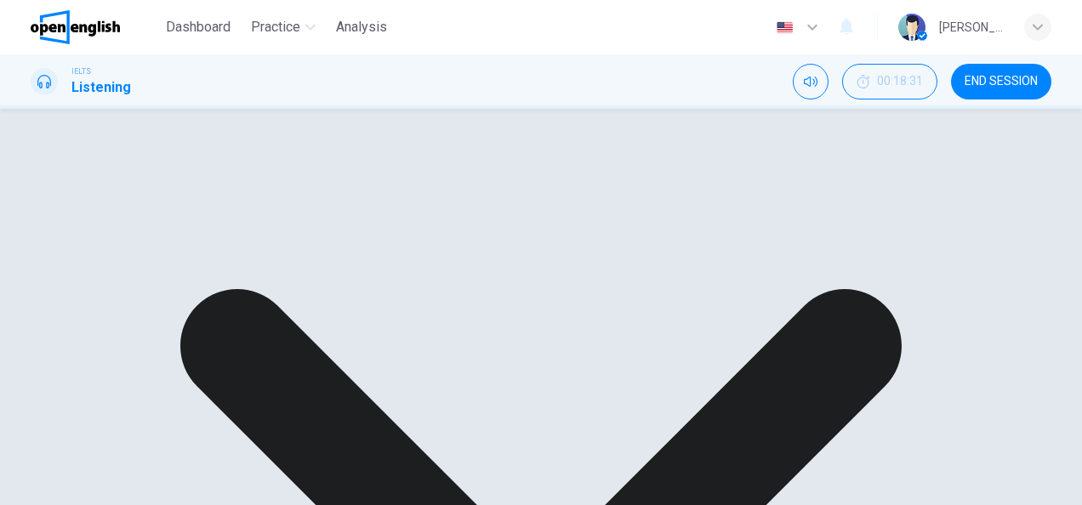
scroll to position [424, 0]
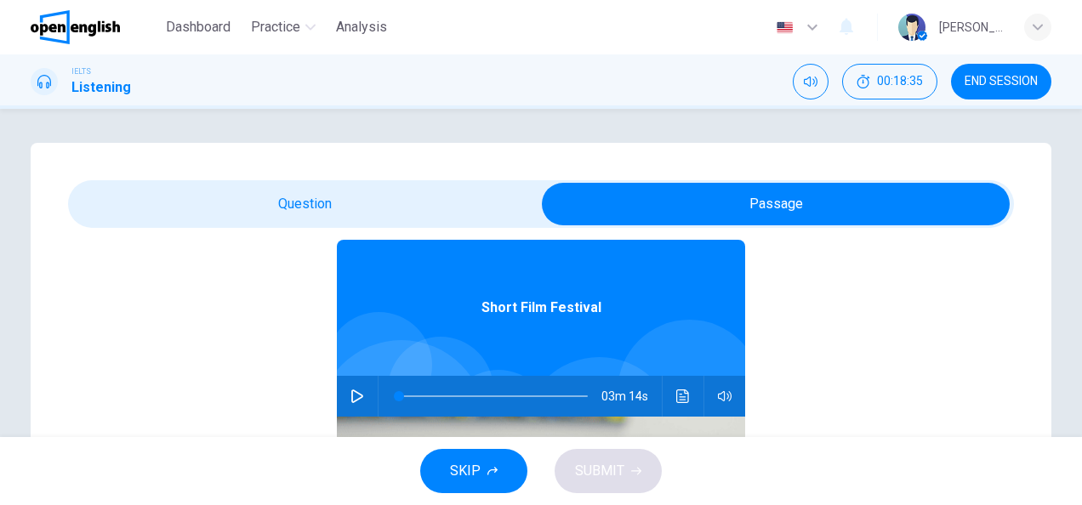
scroll to position [95, 0]
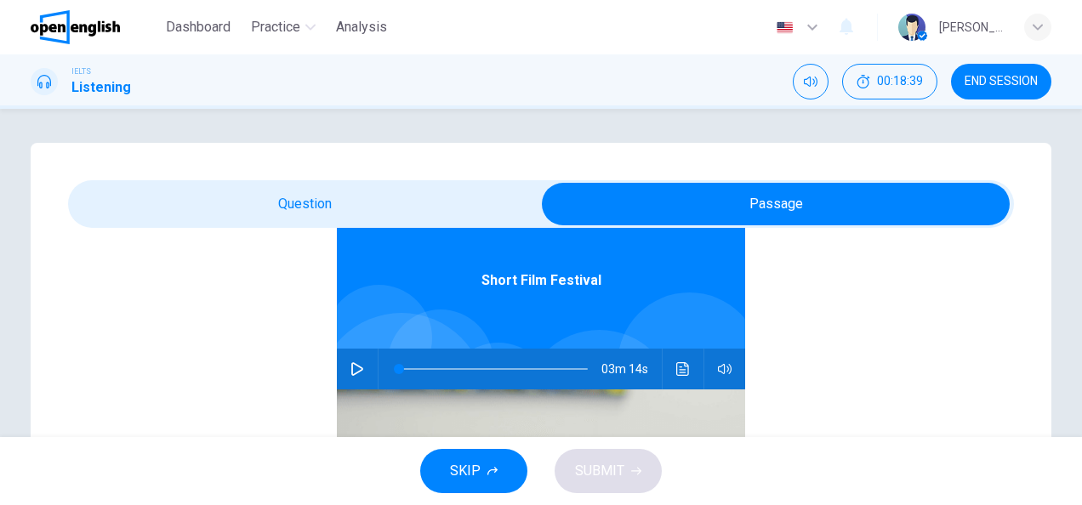
click at [350, 367] on icon "button" at bounding box center [357, 369] width 14 height 14
click at [352, 367] on icon "button" at bounding box center [356, 369] width 9 height 10
click at [350, 367] on icon "button" at bounding box center [357, 369] width 14 height 14
type input "**"
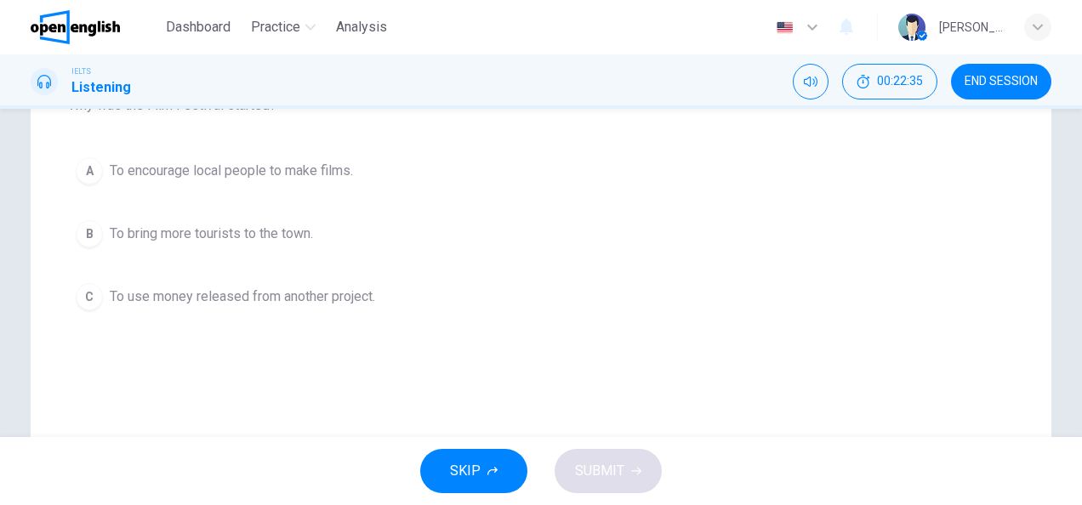
scroll to position [231, 0]
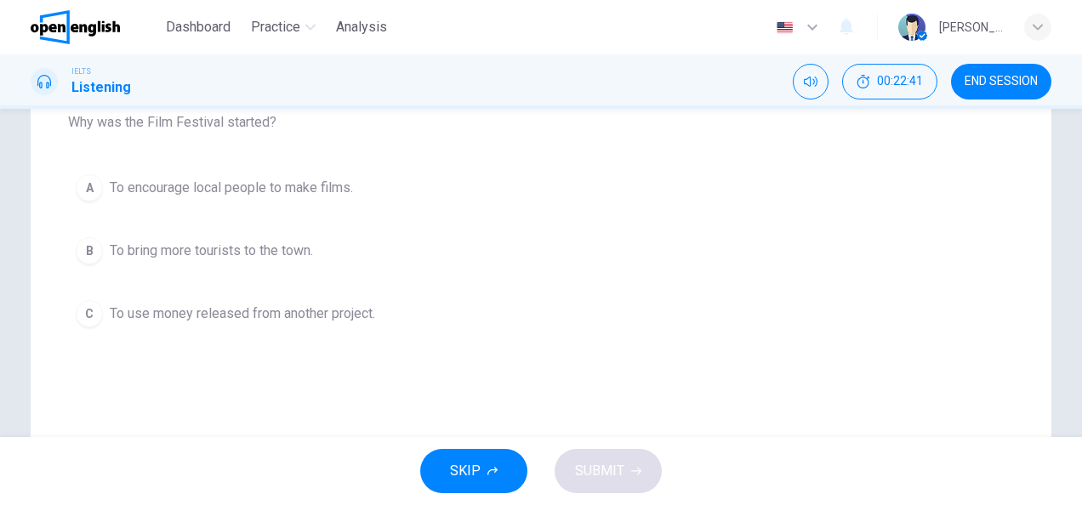
click at [152, 182] on span "To encourage local people to make films." at bounding box center [231, 188] width 243 height 20
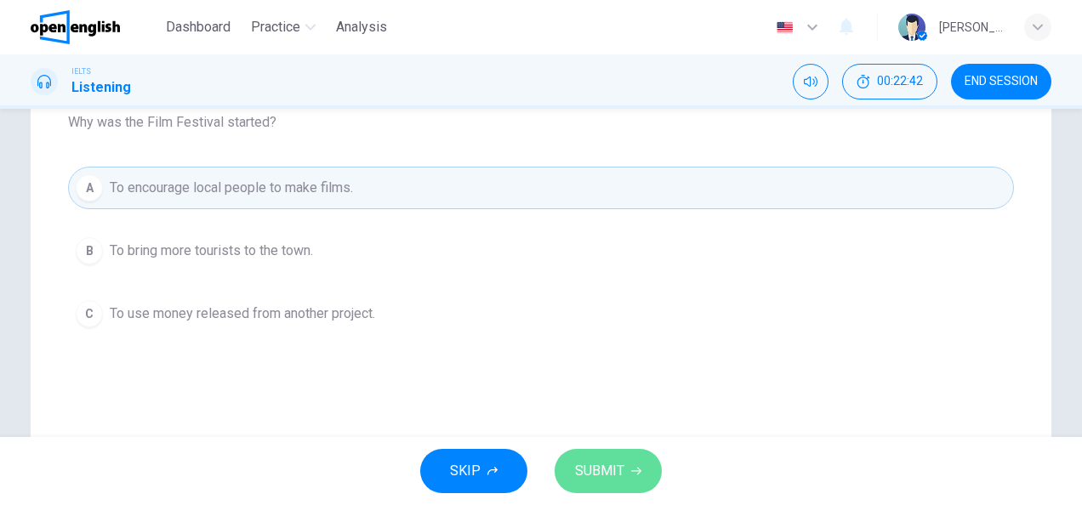
click at [621, 471] on span "SUBMIT" at bounding box center [599, 471] width 49 height 24
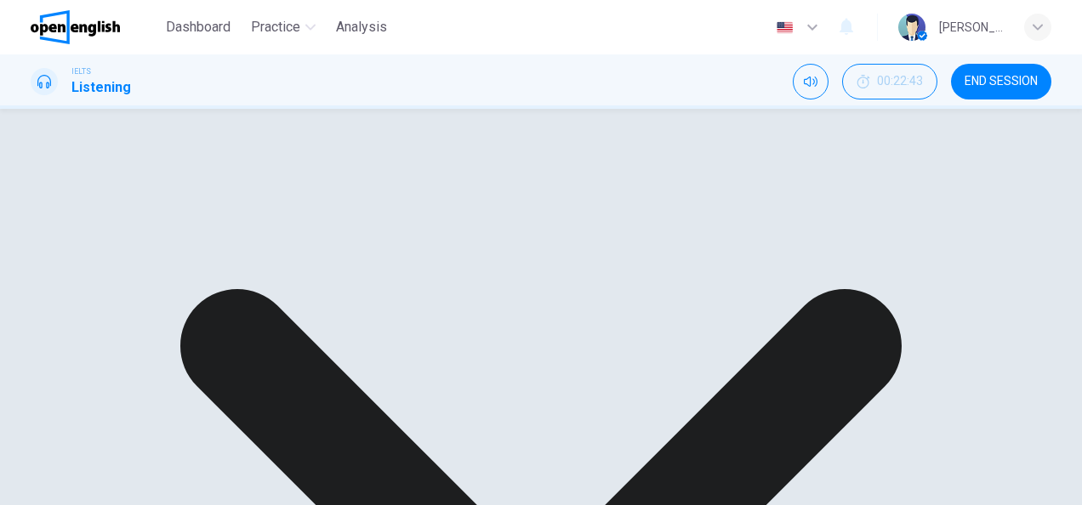
scroll to position [424, 0]
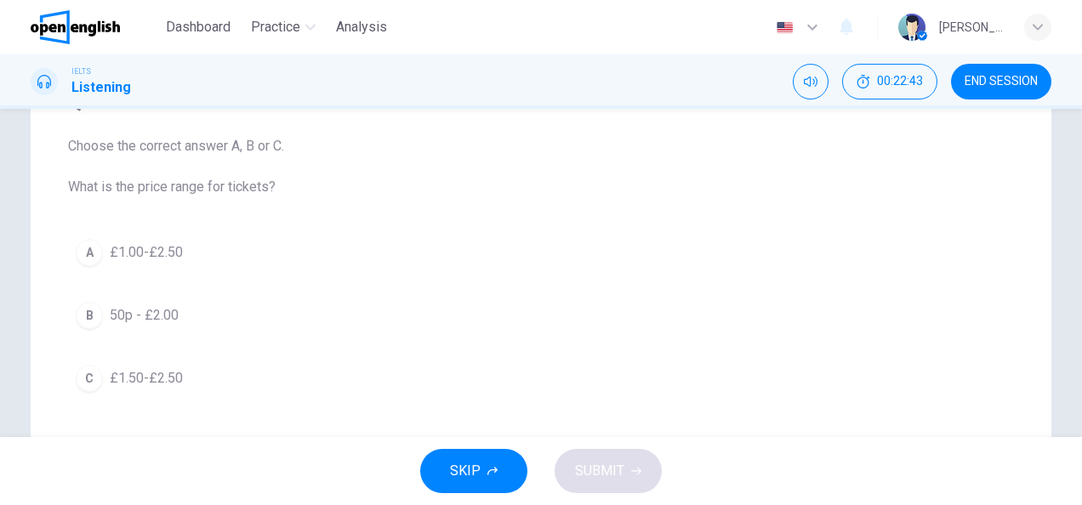
scroll to position [111, 0]
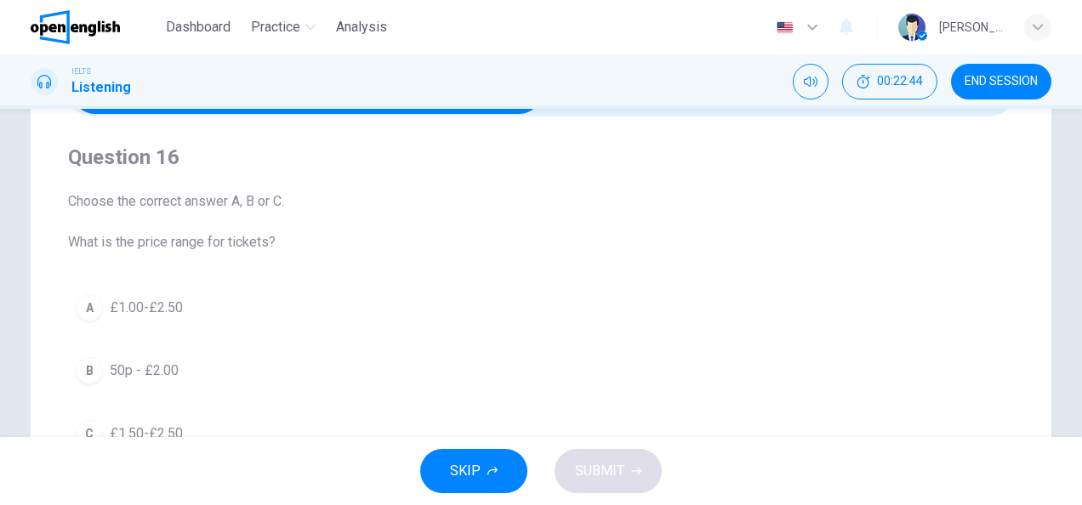
click at [160, 361] on span "50p - £2.00" at bounding box center [144, 371] width 69 height 20
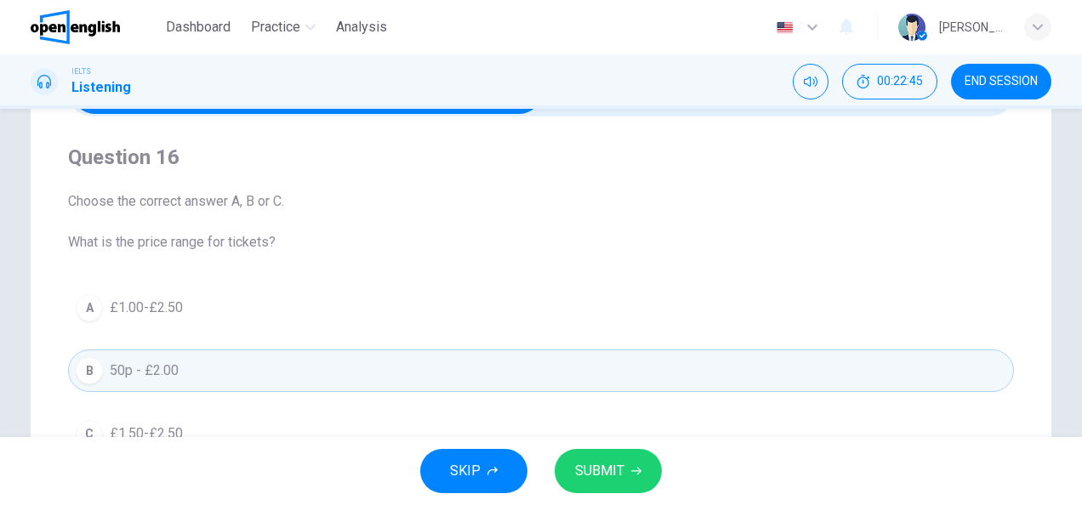
click at [559, 475] on button "SUBMIT" at bounding box center [608, 471] width 107 height 44
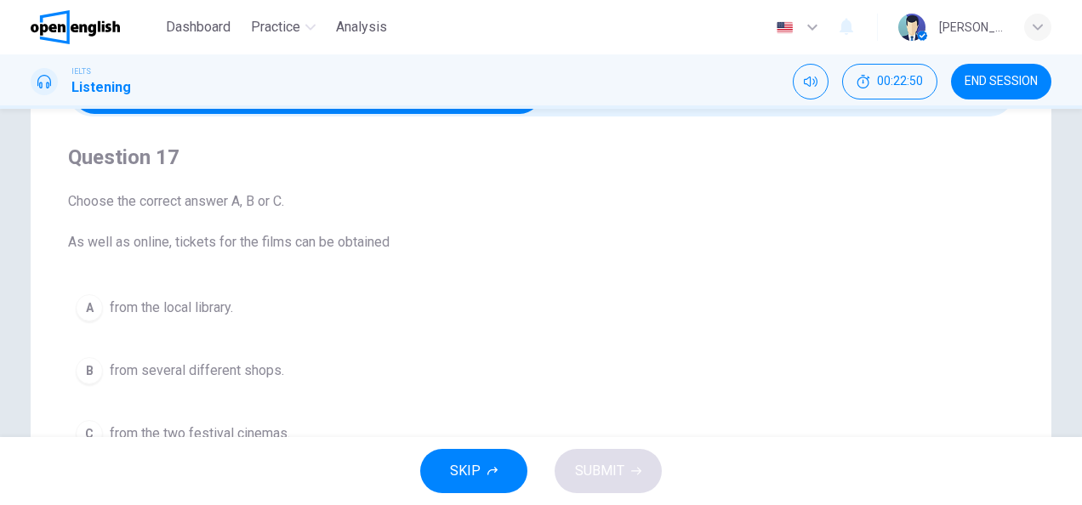
click at [204, 424] on span "from the two festival cinemas." at bounding box center [200, 434] width 180 height 20
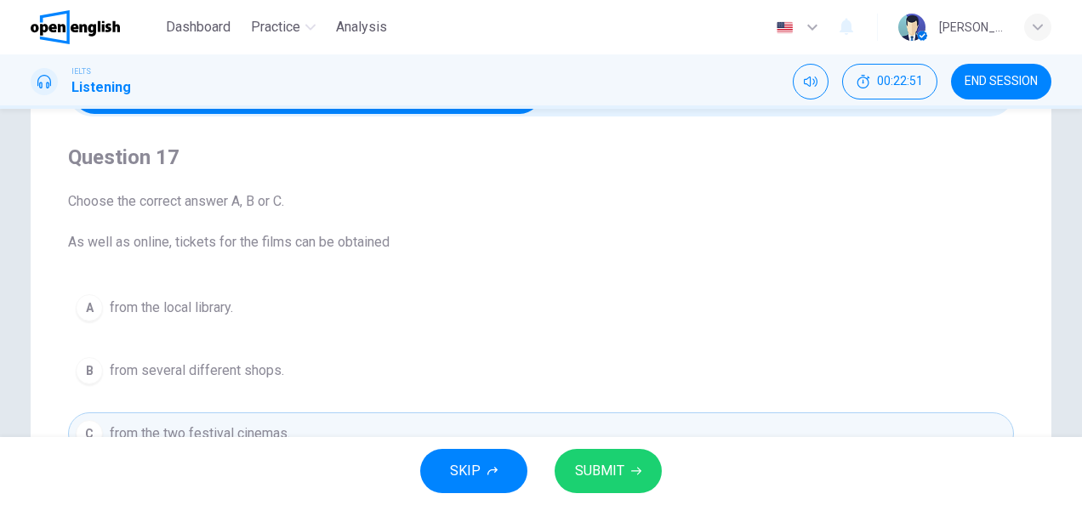
click at [624, 468] on button "SUBMIT" at bounding box center [608, 471] width 107 height 44
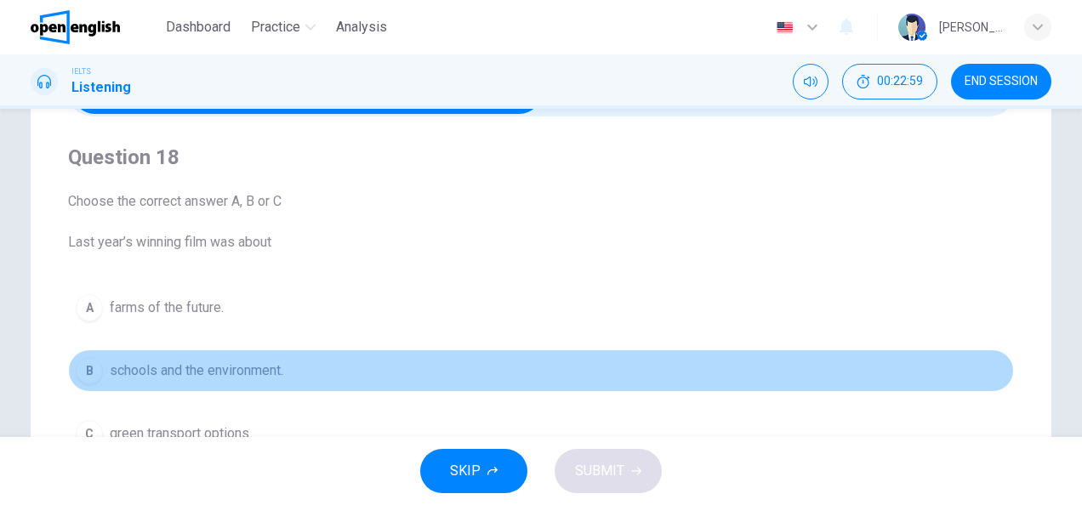
click at [275, 373] on span "schools and the environment." at bounding box center [197, 371] width 174 height 20
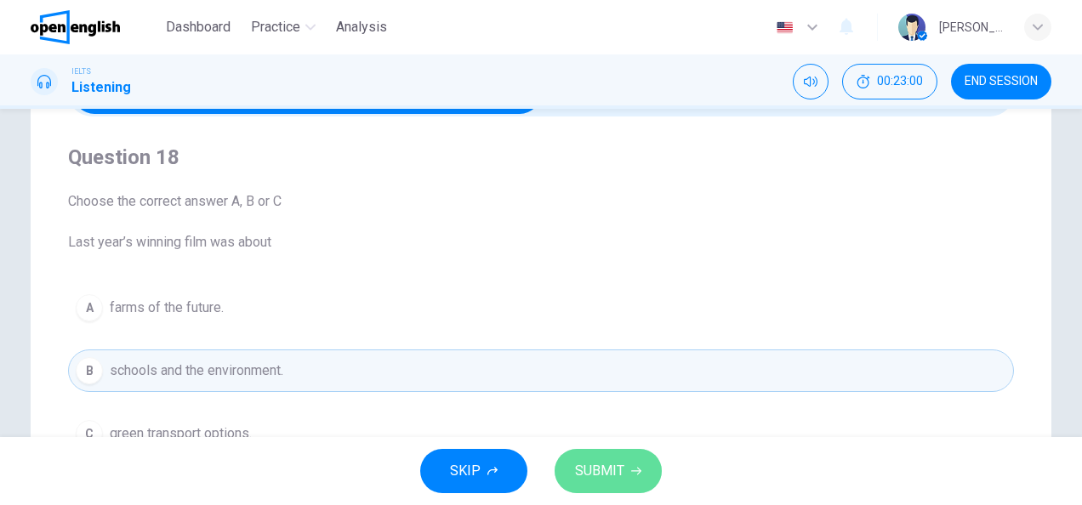
click at [591, 470] on span "SUBMIT" at bounding box center [599, 471] width 49 height 24
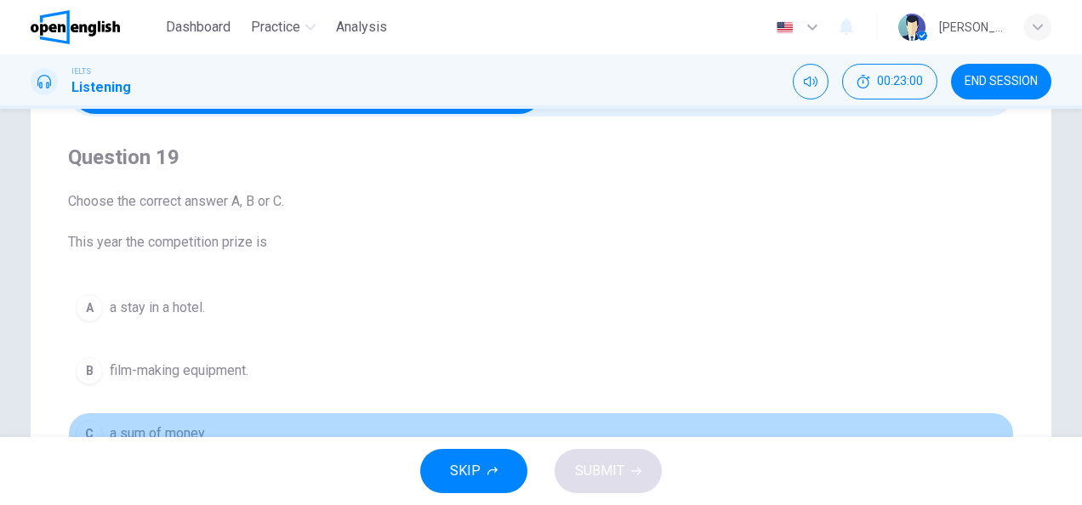
click at [193, 430] on span "a sum of money." at bounding box center [158, 434] width 97 height 20
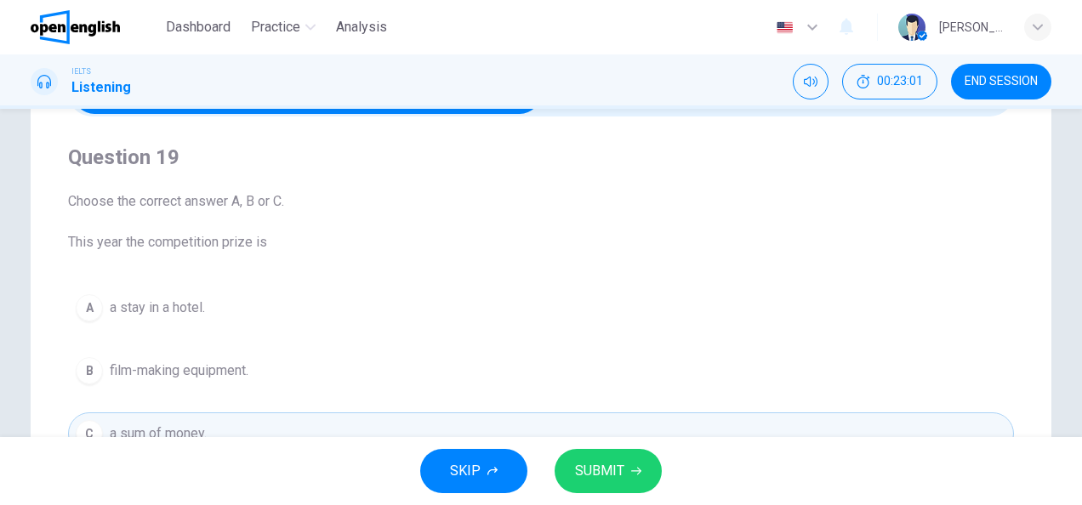
click at [578, 468] on span "SUBMIT" at bounding box center [599, 471] width 49 height 24
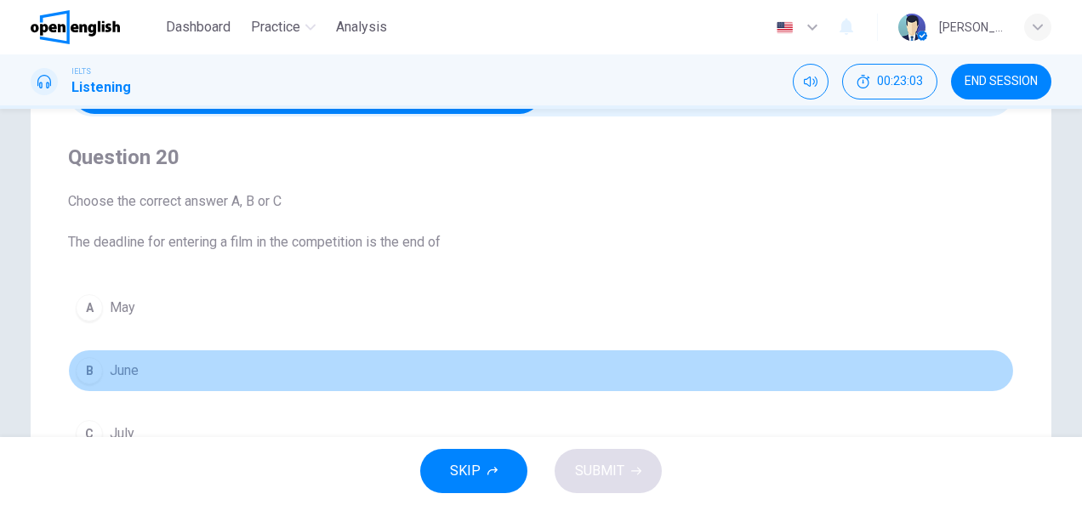
click at [114, 373] on span "June" at bounding box center [124, 371] width 29 height 20
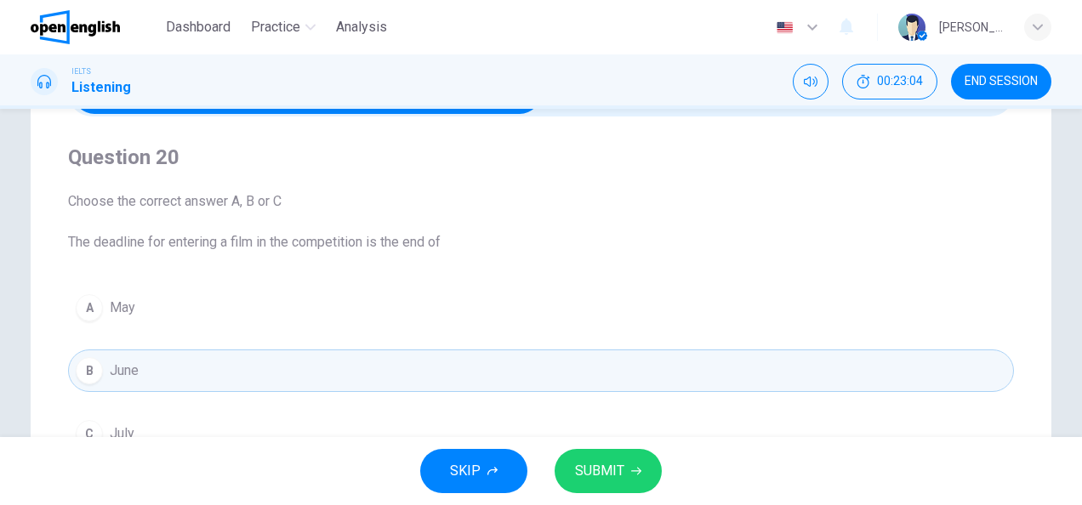
click at [593, 470] on span "SUBMIT" at bounding box center [599, 471] width 49 height 24
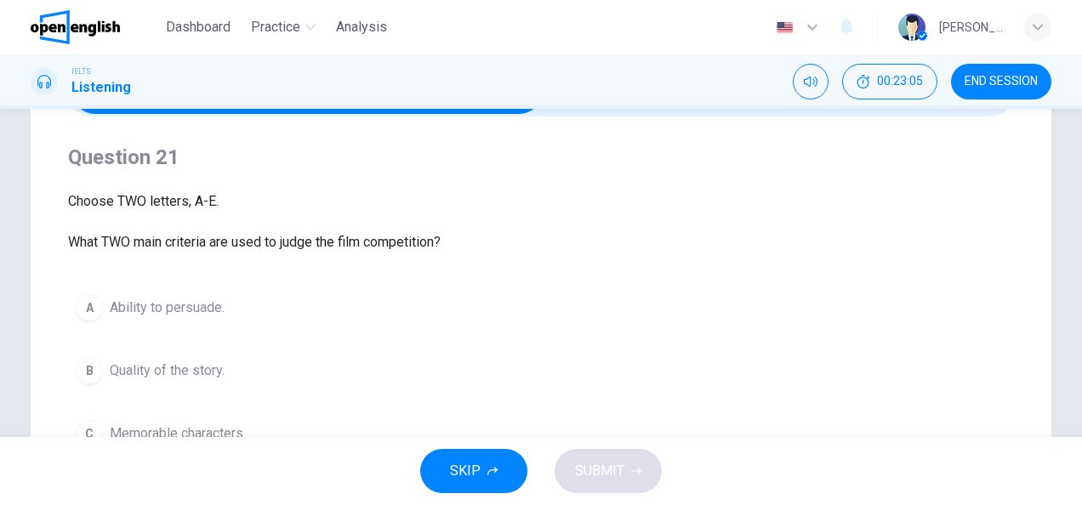
click at [229, 425] on span "Memorable characters." at bounding box center [178, 434] width 136 height 20
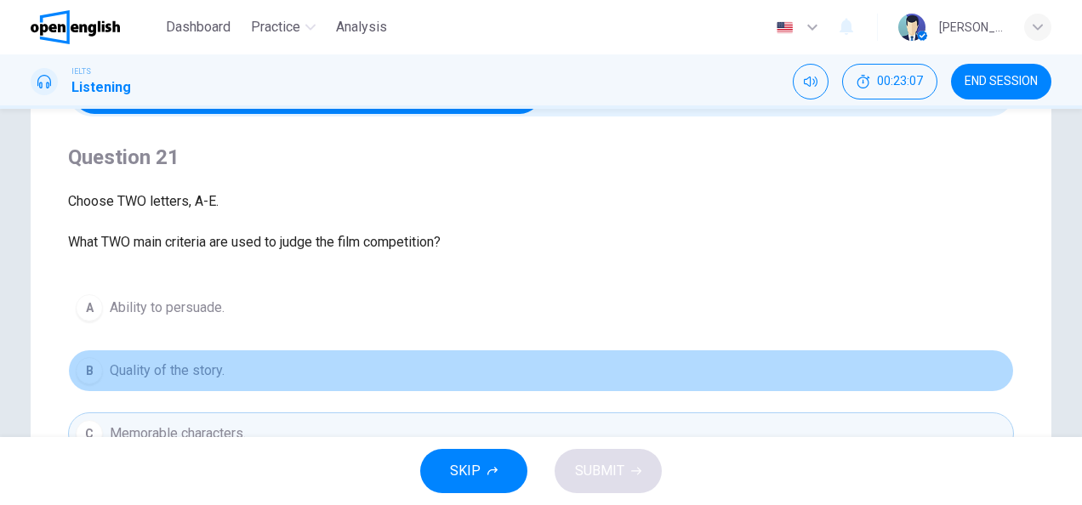
click at [158, 363] on span "Quality of the story." at bounding box center [167, 371] width 115 height 20
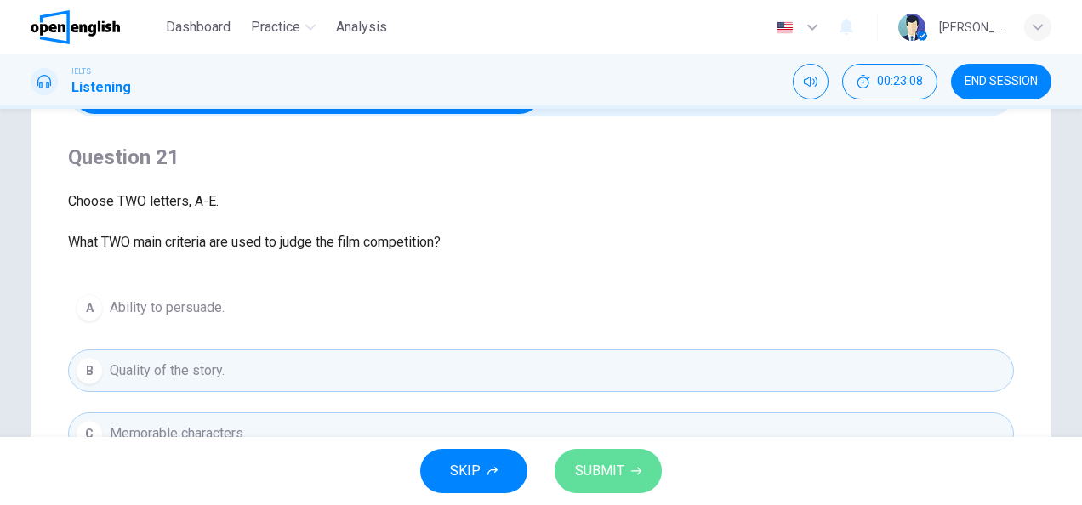
click at [619, 474] on span "SUBMIT" at bounding box center [599, 471] width 49 height 24
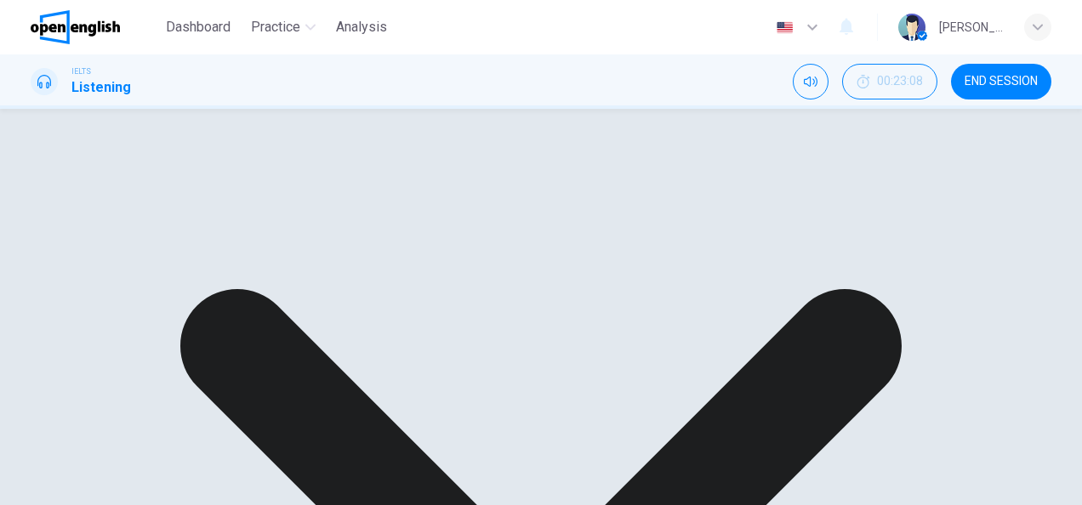
scroll to position [424, 0]
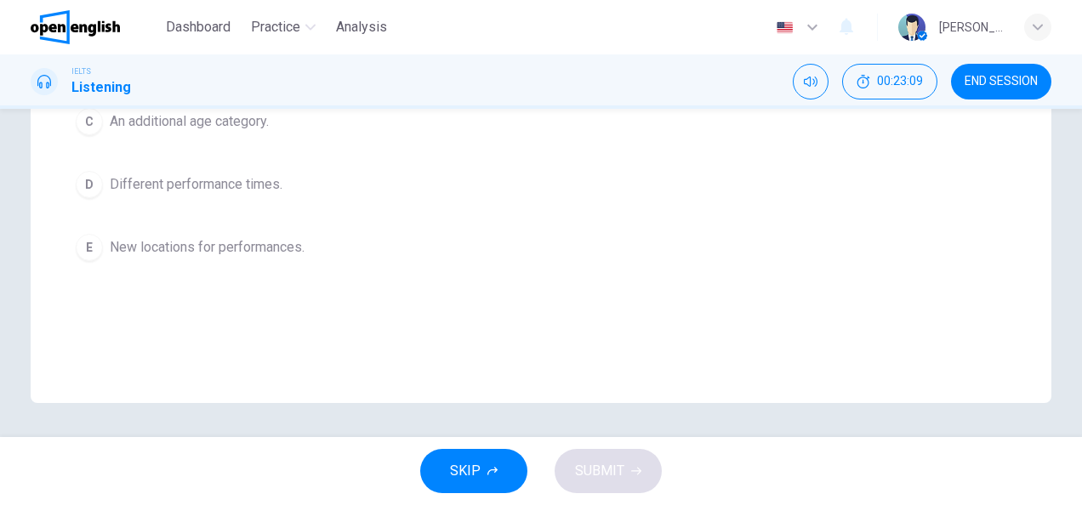
click at [153, 177] on span "Different performance times." at bounding box center [196, 184] width 173 height 20
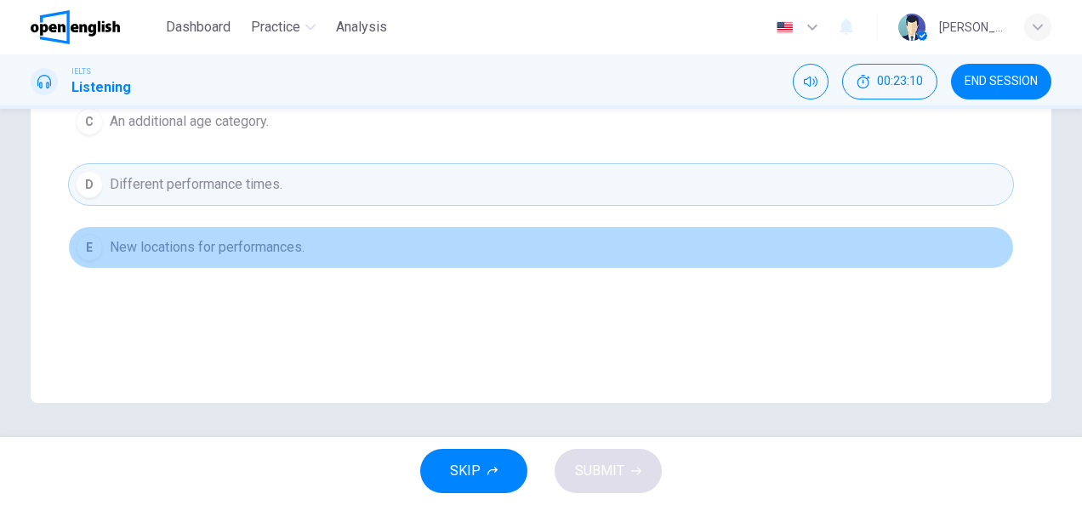
click at [155, 237] on span "New locations for performances." at bounding box center [207, 247] width 195 height 20
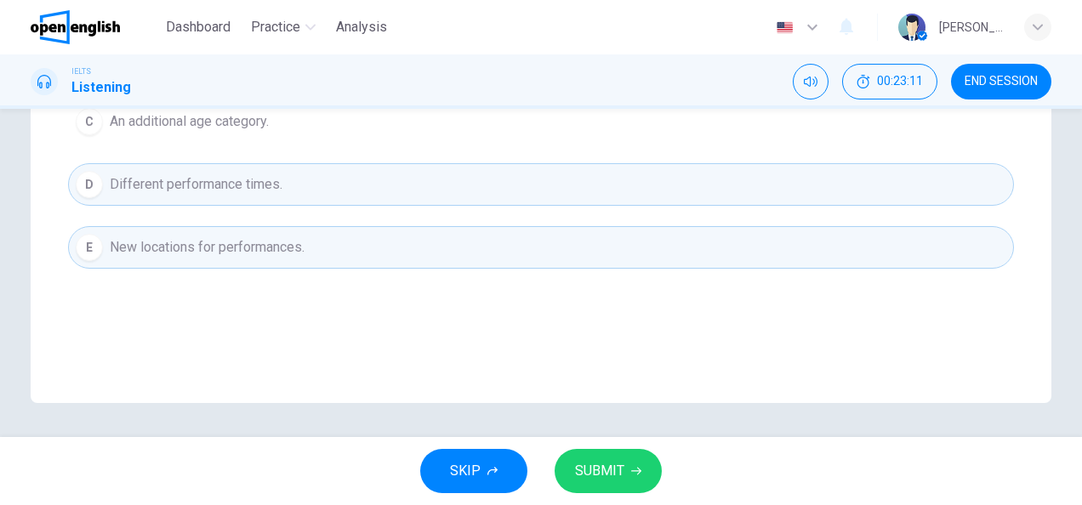
click at [582, 468] on span "SUBMIT" at bounding box center [599, 471] width 49 height 24
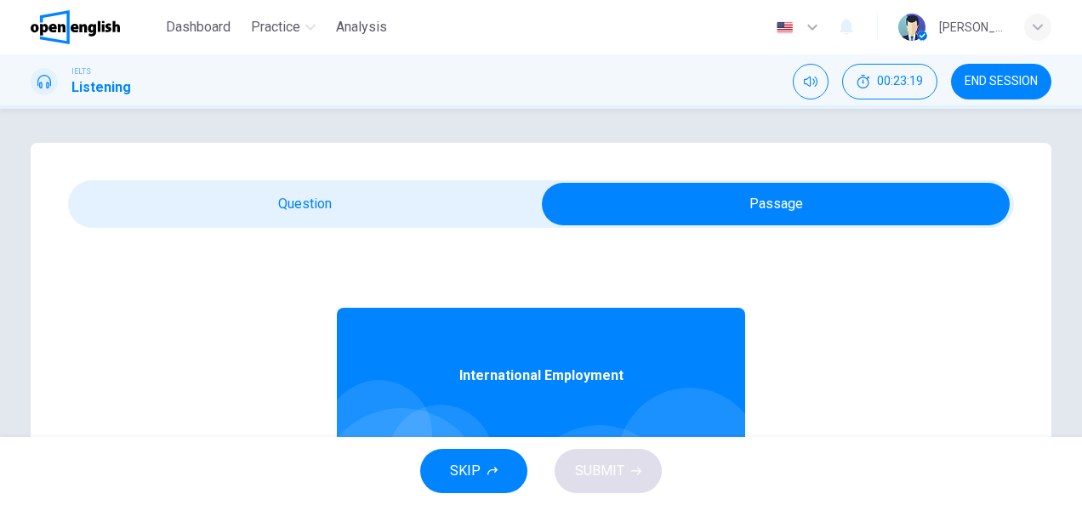
scroll to position [95, 0]
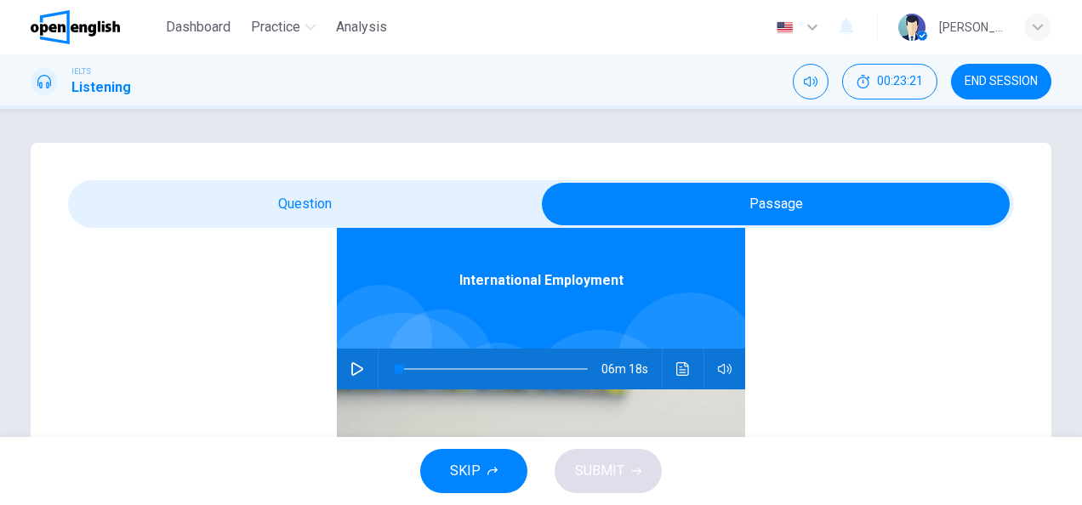
click at [350, 369] on icon "button" at bounding box center [357, 369] width 14 height 14
type input "*"
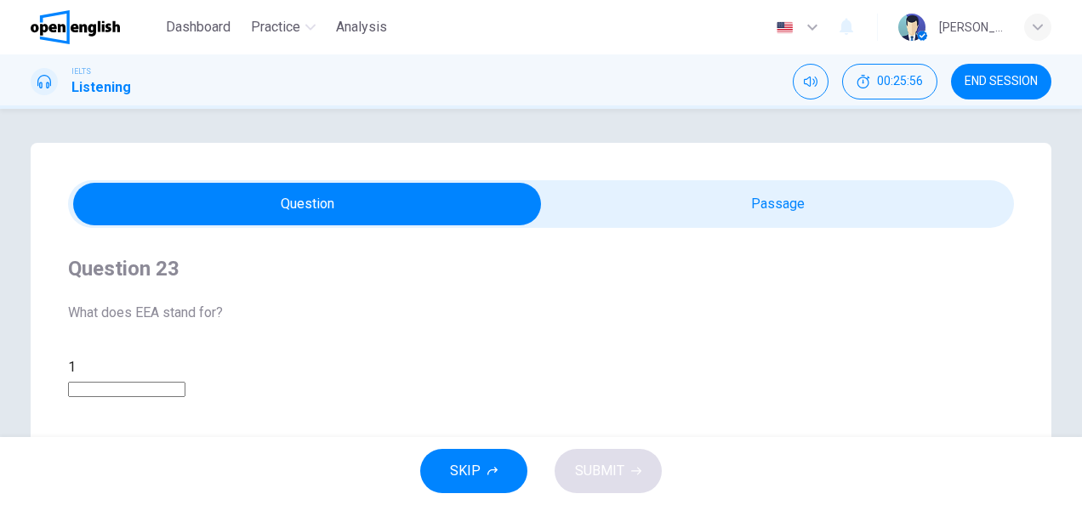
click at [465, 476] on span "SKIP" at bounding box center [465, 471] width 31 height 24
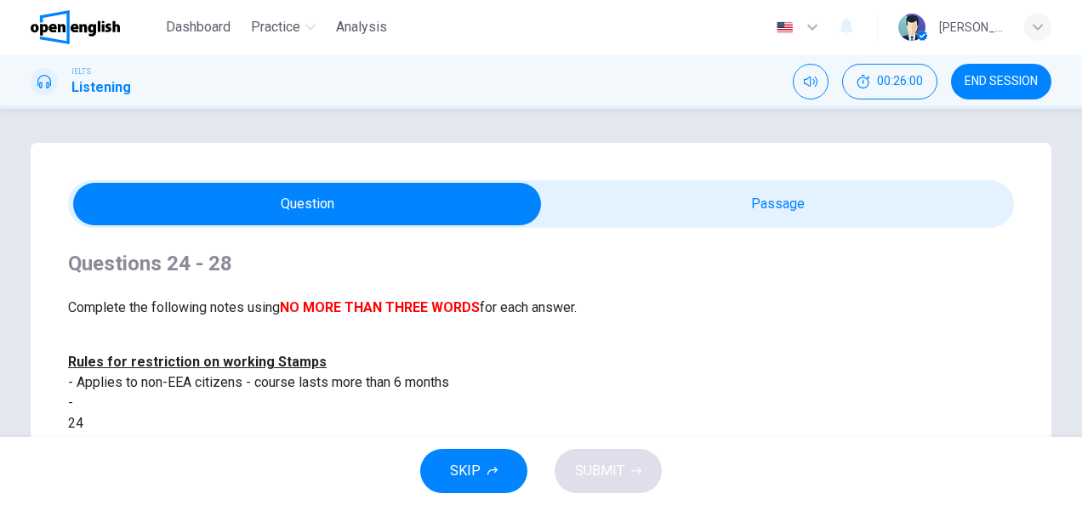
scroll to position [311, 0]
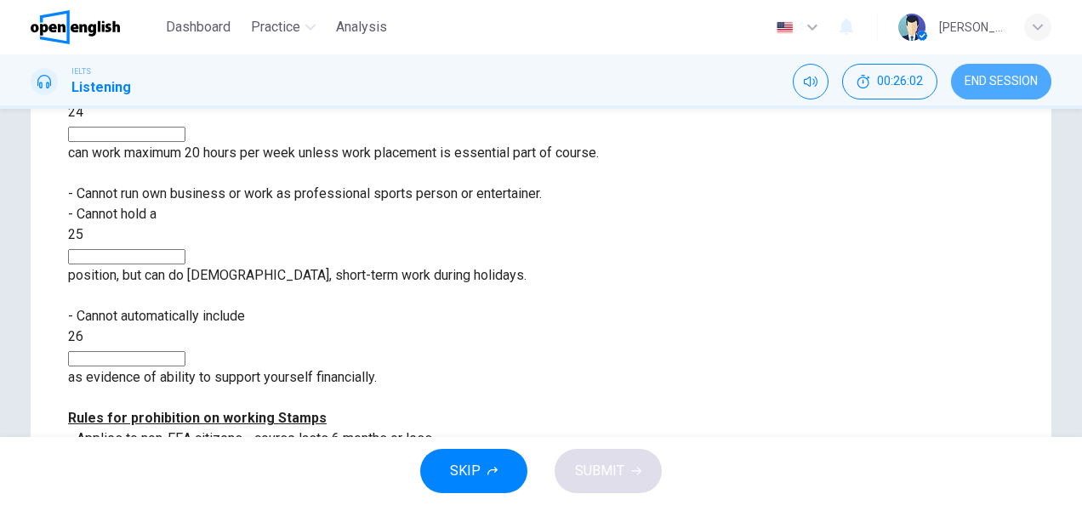
click at [1002, 81] on span "END SESSION" at bounding box center [1001, 82] width 73 height 14
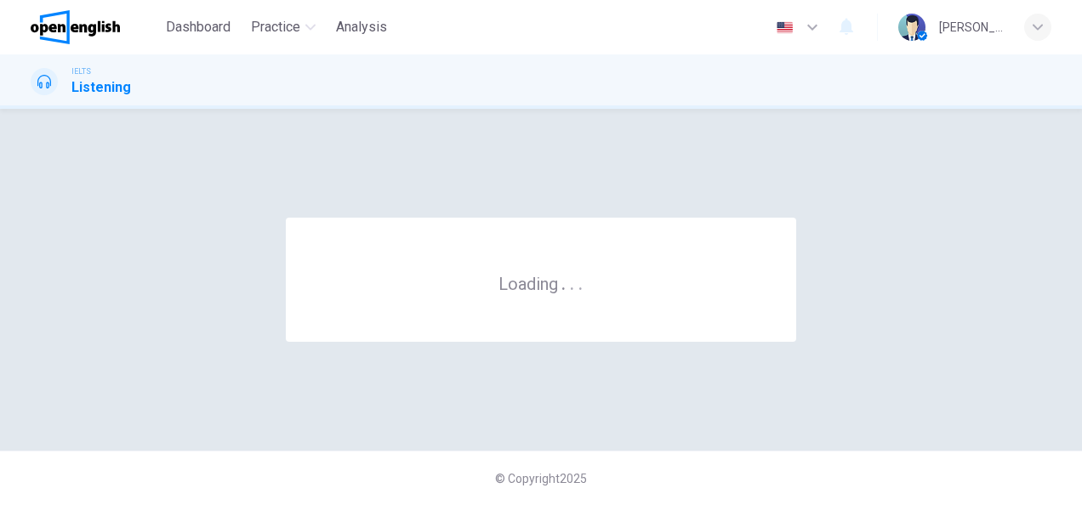
scroll to position [0, 0]
